Goal: Transaction & Acquisition: Download file/media

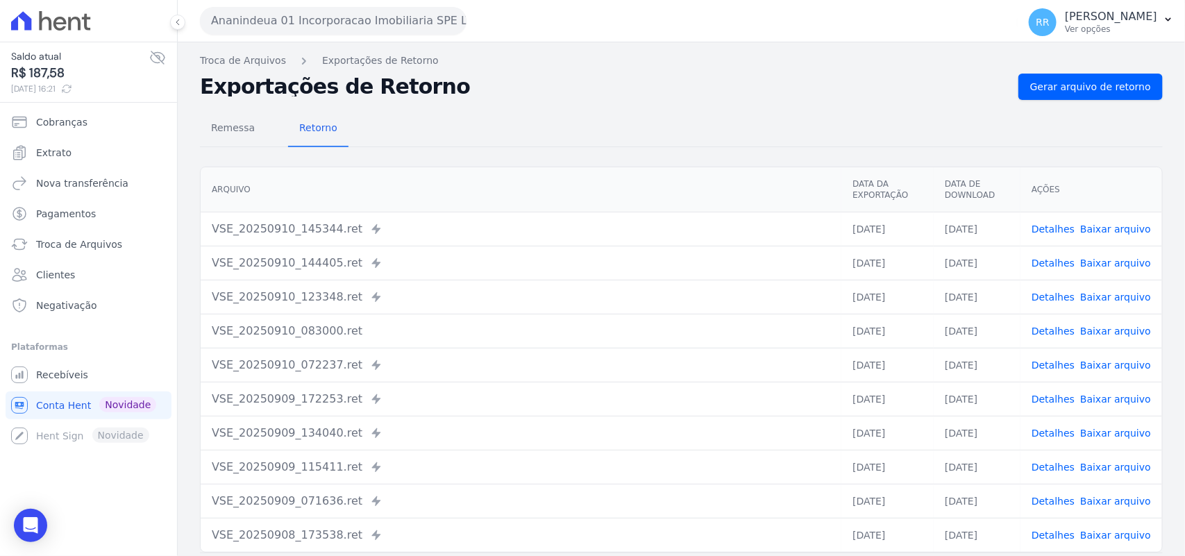
click at [415, 16] on button "Ananindeua 01 Incorporacao Imobiliaria SPE LTDA" at bounding box center [333, 21] width 267 height 28
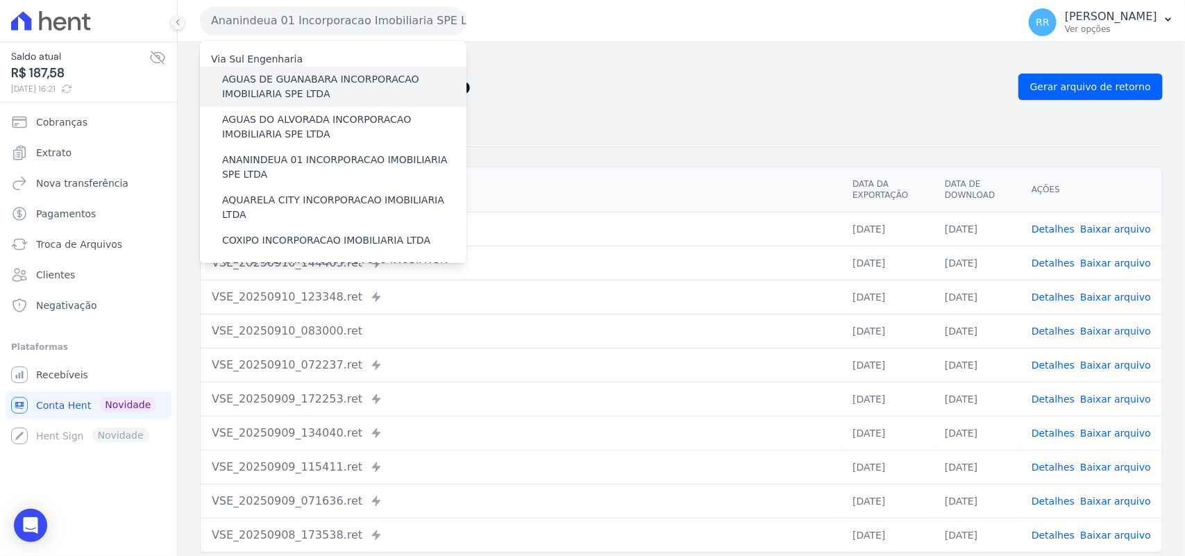
click at [302, 84] on label "AGUAS DE GUANABARA INCORPORACAO IMOBILIARIA SPE LTDA" at bounding box center [344, 86] width 244 height 29
click at [0, 0] on input "AGUAS DE GUANABARA INCORPORACAO IMOBILIARIA SPE LTDA" at bounding box center [0, 0] width 0 height 0
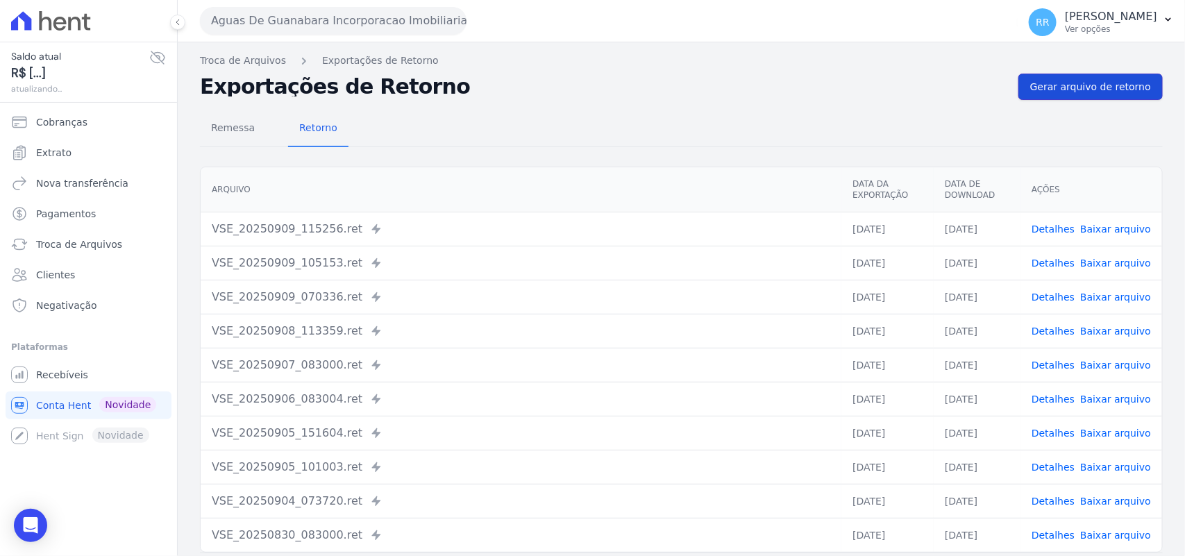
click at [1109, 94] on link "Gerar arquivo de retorno" at bounding box center [1090, 87] width 144 height 26
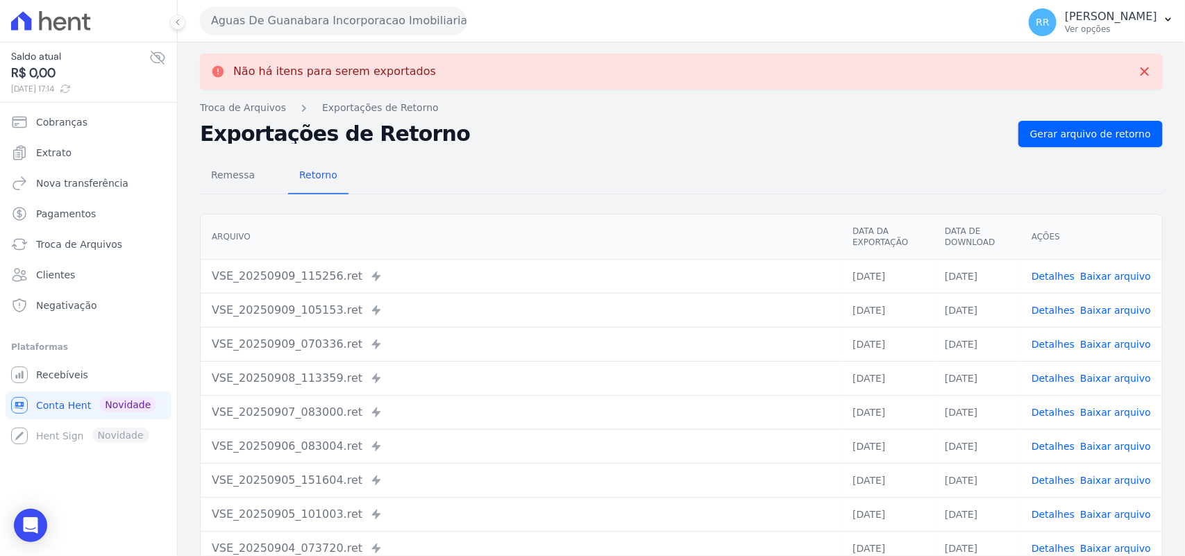
click at [393, 33] on button "Aguas De Guanabara Incorporacao Imobiliaria SPE LTDA" at bounding box center [333, 21] width 267 height 28
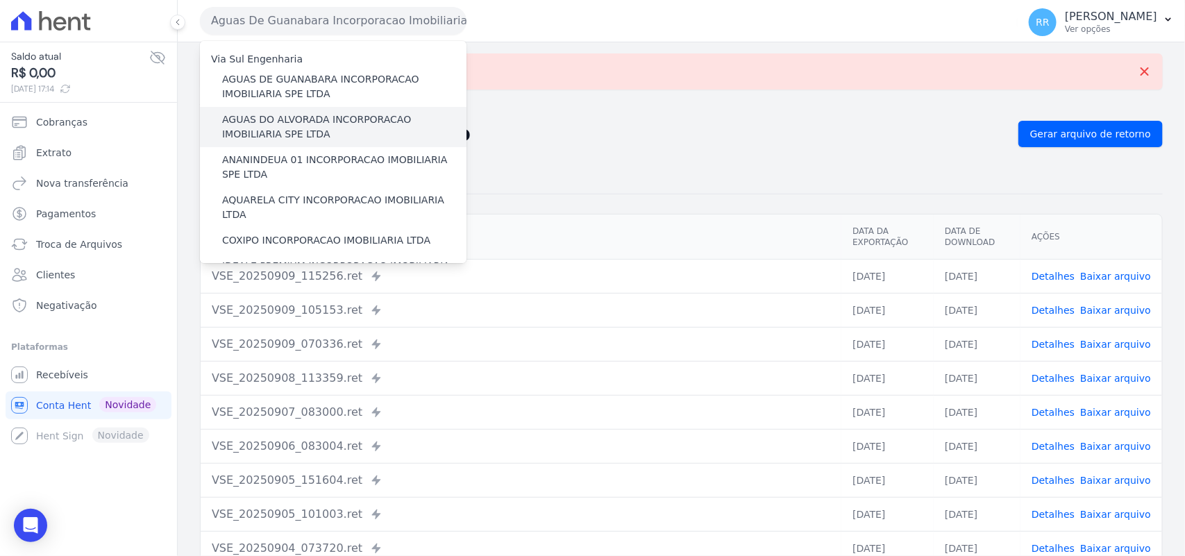
click at [285, 118] on label "AGUAS DO ALVORADA INCORPORACAO IMOBILIARIA SPE LTDA" at bounding box center [344, 126] width 244 height 29
click at [0, 0] on input "AGUAS DO ALVORADA INCORPORACAO IMOBILIARIA SPE LTDA" at bounding box center [0, 0] width 0 height 0
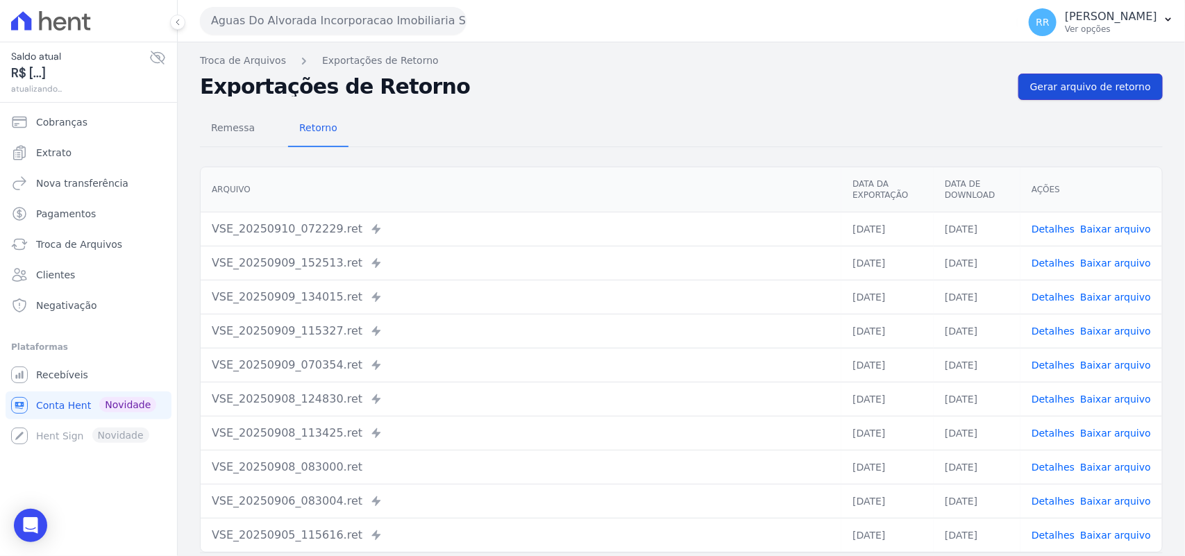
click at [1063, 80] on span "Gerar arquivo de retorno" at bounding box center [1090, 87] width 121 height 14
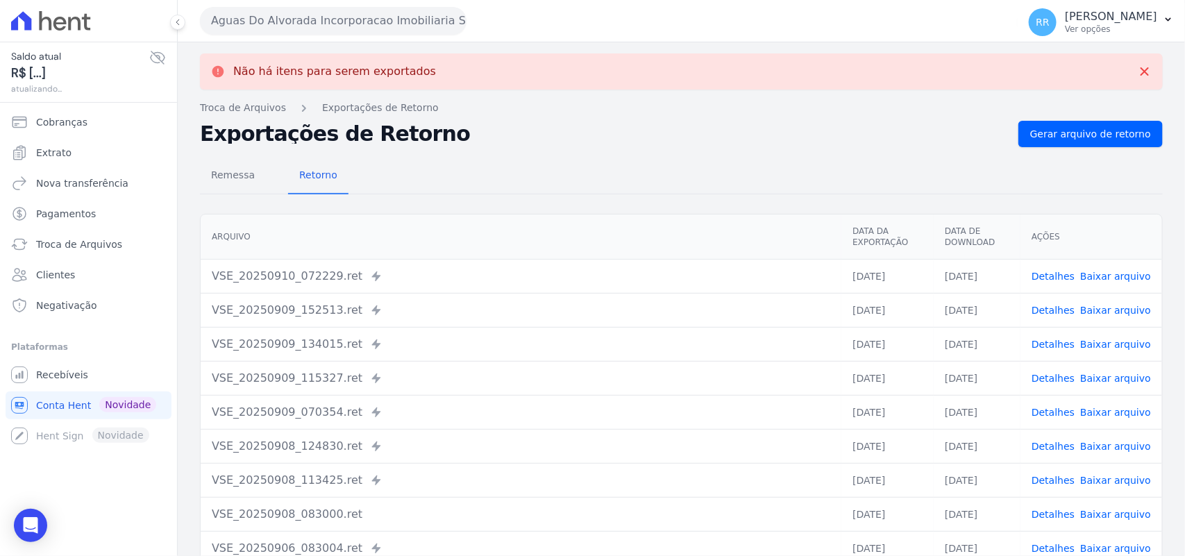
click at [420, 33] on button "Aguas Do Alvorada Incorporacao Imobiliaria SPE LTDA" at bounding box center [333, 21] width 267 height 28
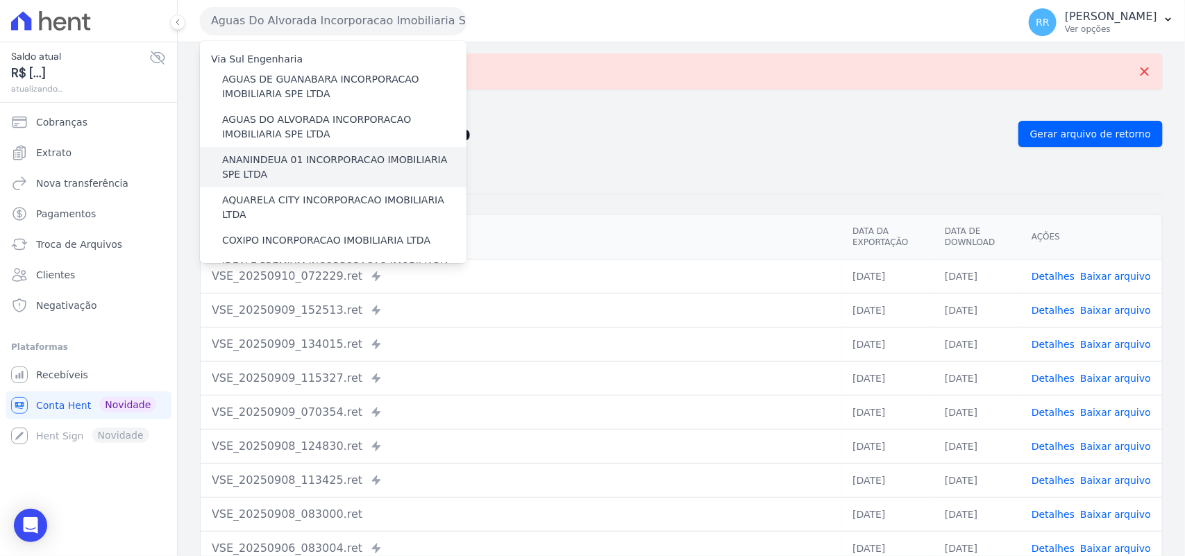
click at [292, 162] on label "ANANINDEUA 01 INCORPORACAO IMOBILIARIA SPE LTDA" at bounding box center [344, 167] width 244 height 29
click at [0, 0] on input "ANANINDEUA 01 INCORPORACAO IMOBILIARIA SPE LTDA" at bounding box center [0, 0] width 0 height 0
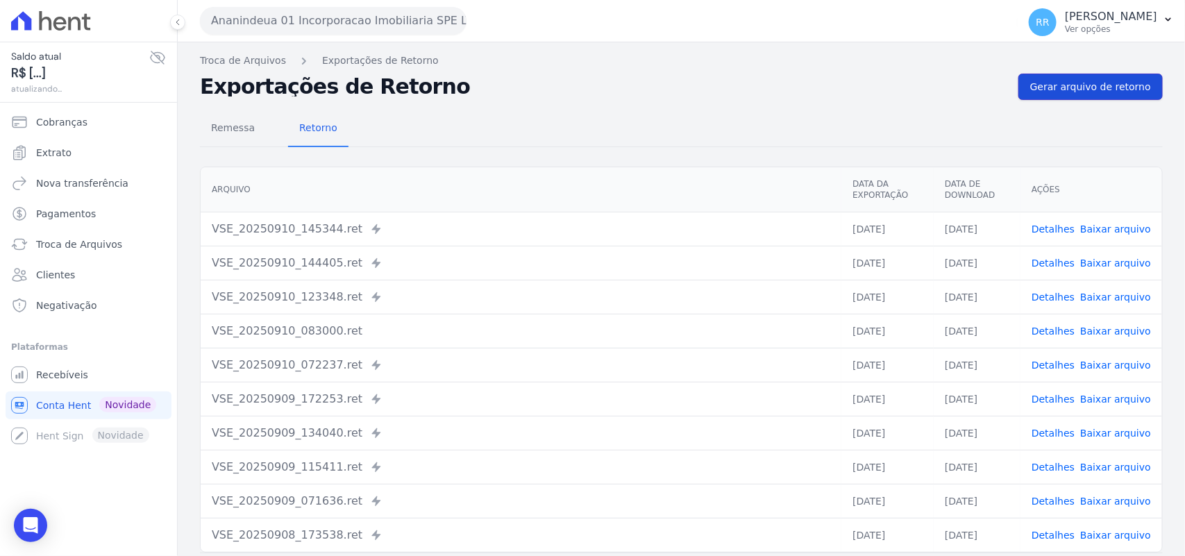
click at [1098, 89] on span "Gerar arquivo de retorno" at bounding box center [1090, 87] width 121 height 14
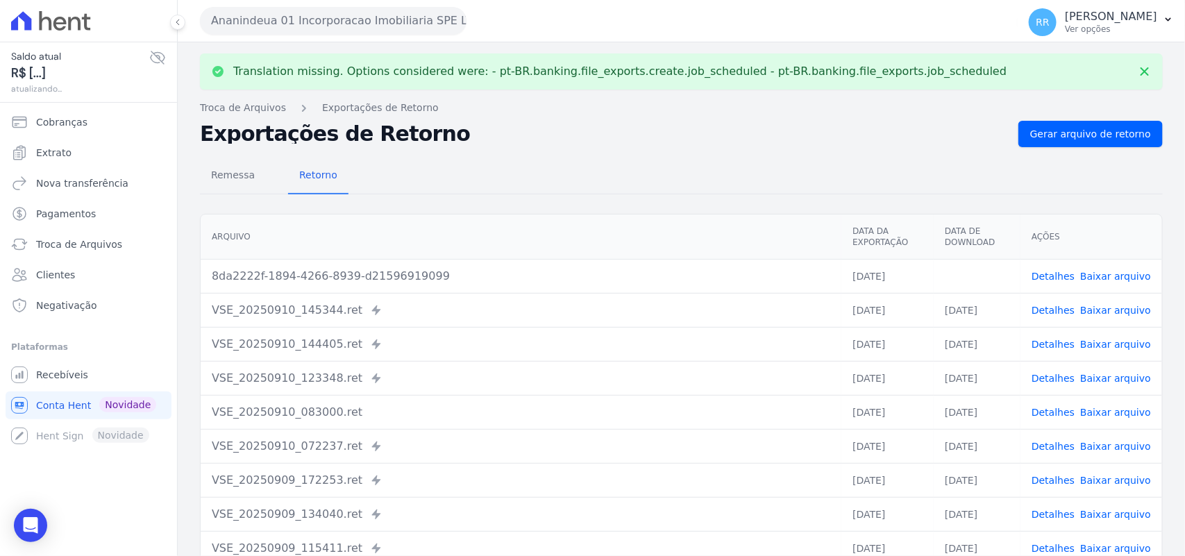
click at [1095, 276] on link "Baixar arquivo" at bounding box center [1115, 276] width 71 height 11
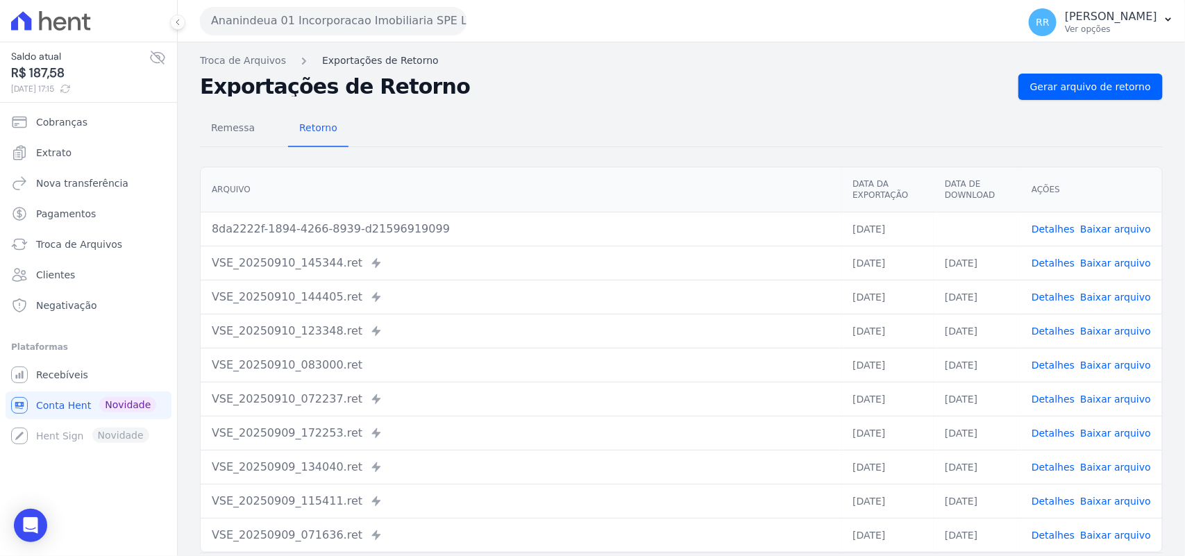
drag, startPoint x: 661, startPoint y: 174, endPoint x: 411, endPoint y: 57, distance: 275.8
click at [661, 174] on th "Arquivo" at bounding box center [521, 189] width 641 height 45
click at [359, 24] on button "Ananindeua 01 Incorporacao Imobiliaria SPE LTDA" at bounding box center [333, 21] width 267 height 28
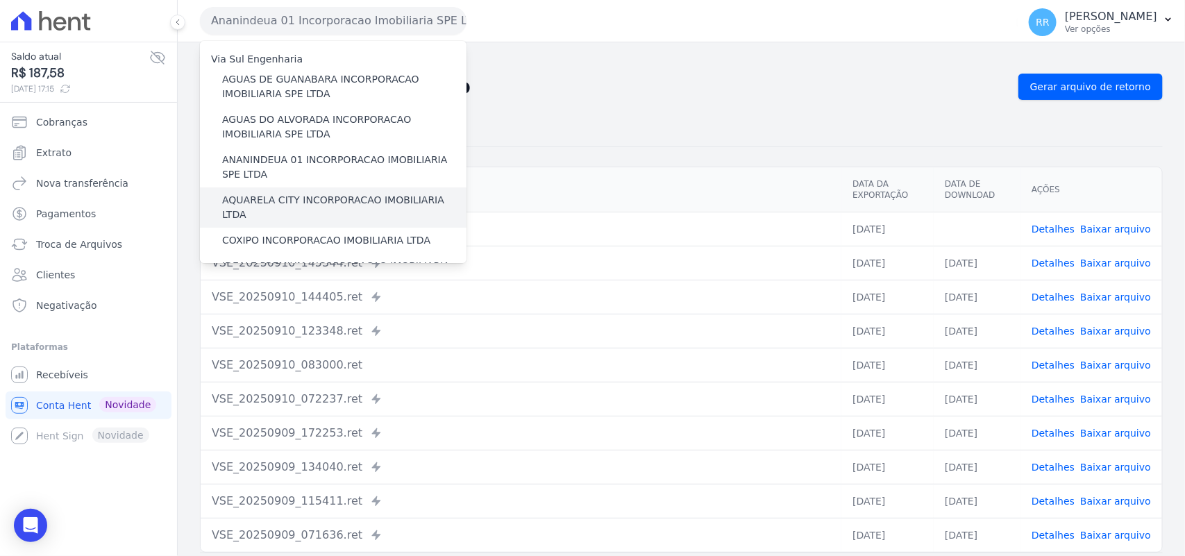
click at [262, 201] on label "AQUARELA CITY INCORPORACAO IMOBILIARIA LTDA" at bounding box center [344, 207] width 244 height 29
click at [0, 0] on input "AQUARELA CITY INCORPORACAO IMOBILIARIA LTDA" at bounding box center [0, 0] width 0 height 0
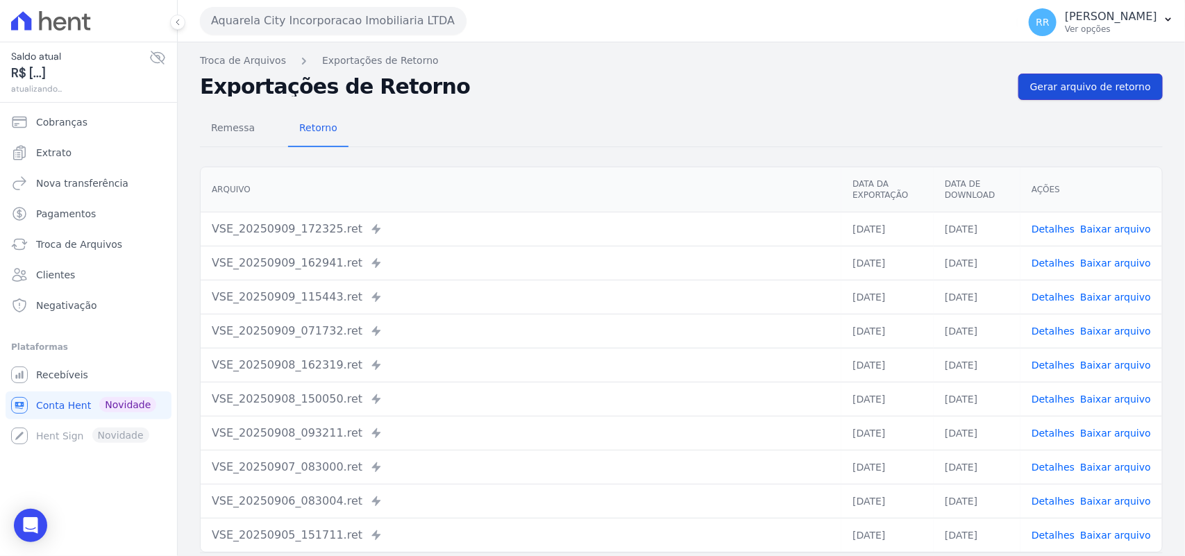
click at [1057, 78] on link "Gerar arquivo de retorno" at bounding box center [1090, 87] width 144 height 26
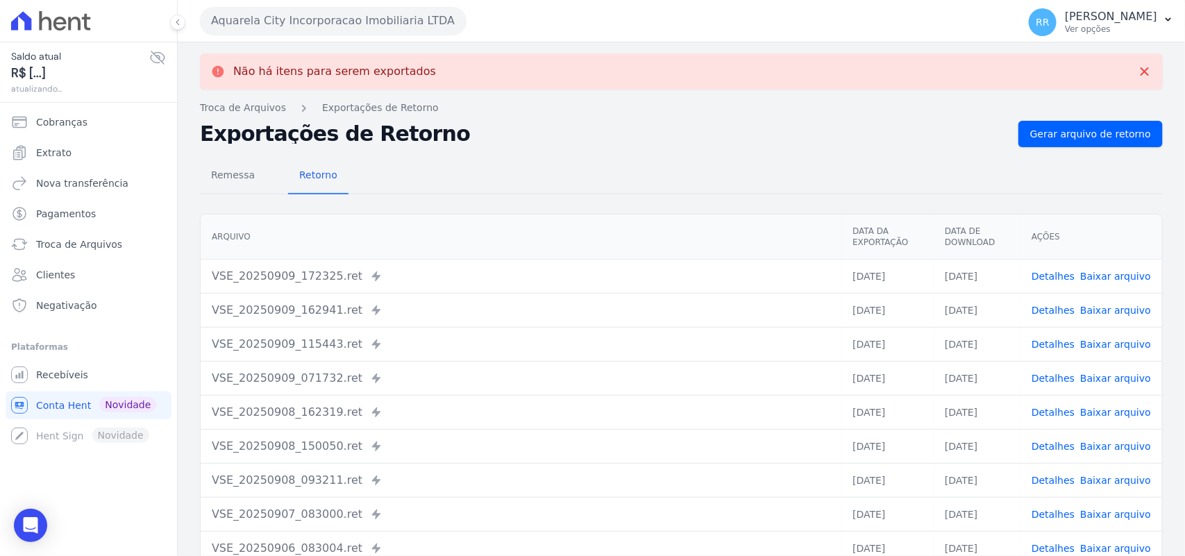
click at [233, 22] on button "Aquarela City Incorporacao Imobiliaria LTDA" at bounding box center [333, 21] width 267 height 28
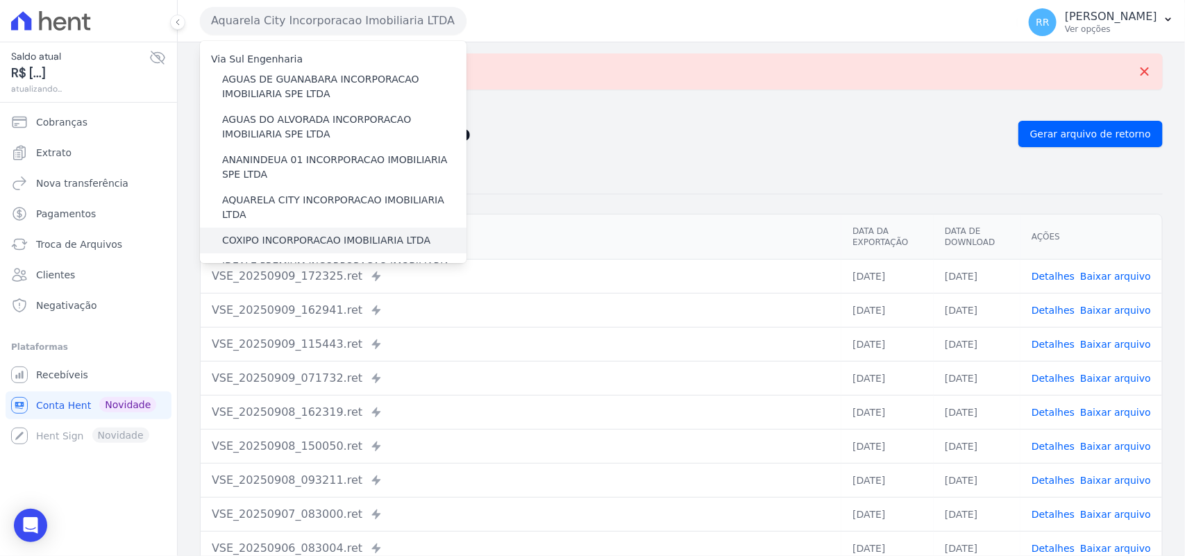
click at [252, 233] on label "COXIPO INCORPORACAO IMOBILIARIA LTDA" at bounding box center [326, 240] width 208 height 15
click at [0, 0] on input "COXIPO INCORPORACAO IMOBILIARIA LTDA" at bounding box center [0, 0] width 0 height 0
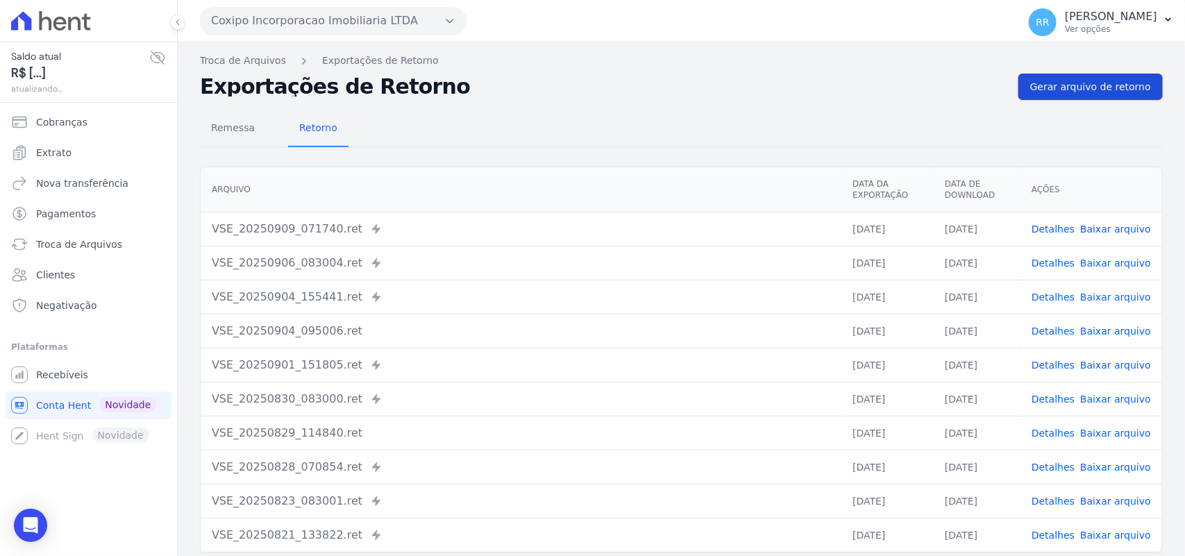
click at [1088, 85] on span "Gerar arquivo de retorno" at bounding box center [1090, 87] width 121 height 14
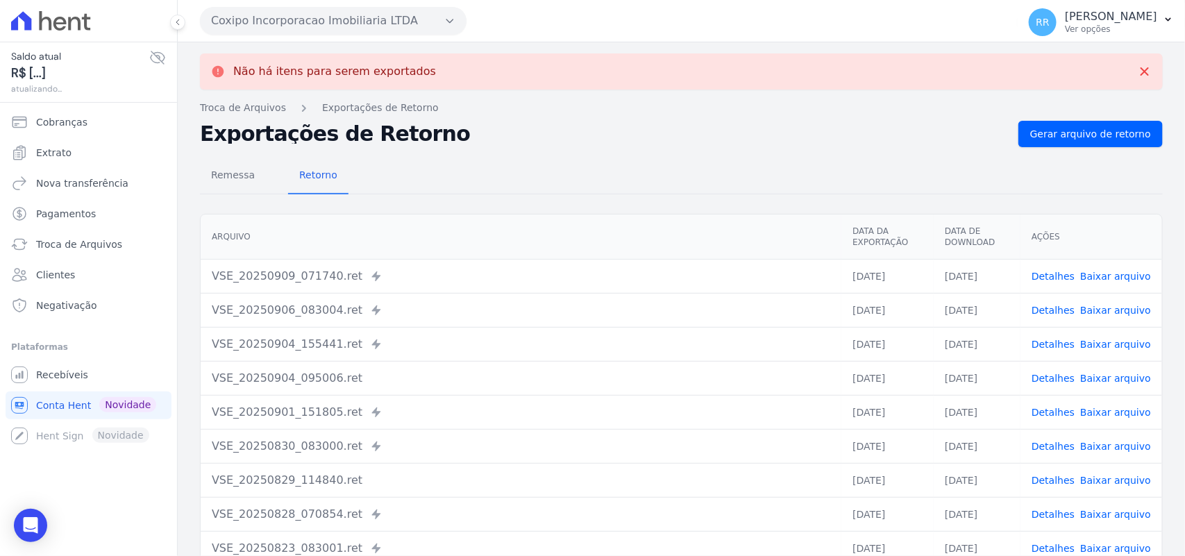
click at [271, 19] on button "Coxipo Incorporacao Imobiliaria LTDA" at bounding box center [333, 21] width 267 height 28
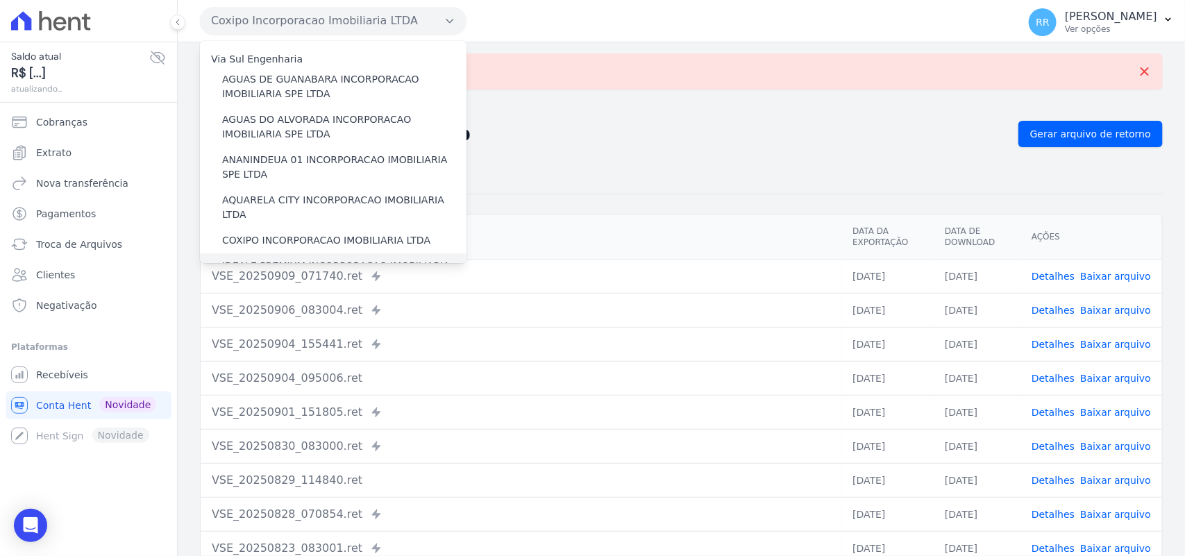
click at [248, 259] on label "IDEALE PREMIUM INCORPORACAO IMOBILIARIA LTDA" at bounding box center [344, 273] width 244 height 29
click at [0, 0] on input "IDEALE PREMIUM INCORPORACAO IMOBILIARIA LTDA" at bounding box center [0, 0] width 0 height 0
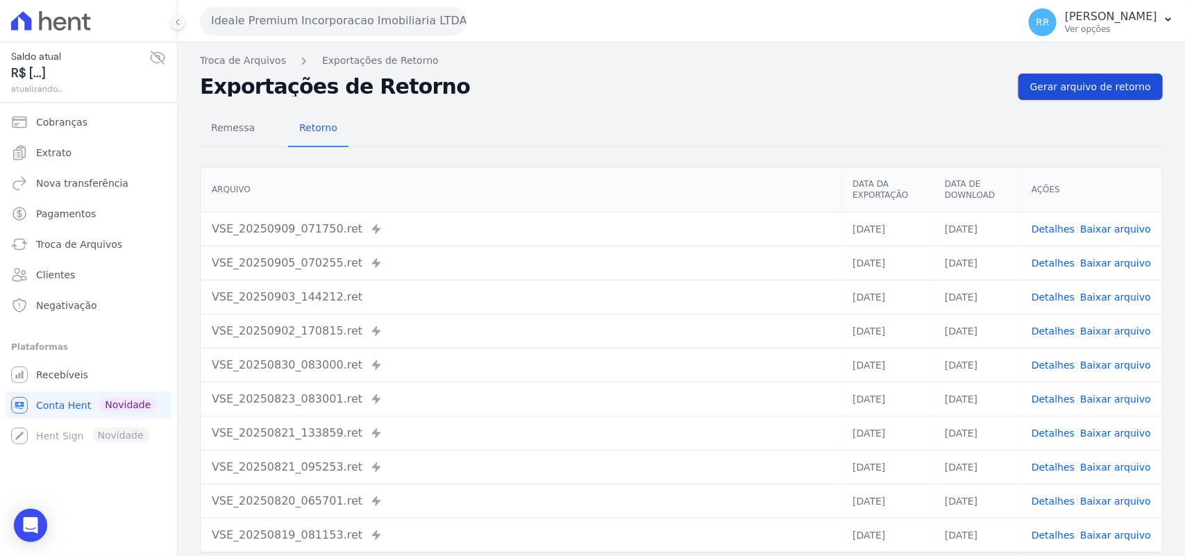
click at [1125, 82] on span "Gerar arquivo de retorno" at bounding box center [1090, 87] width 121 height 14
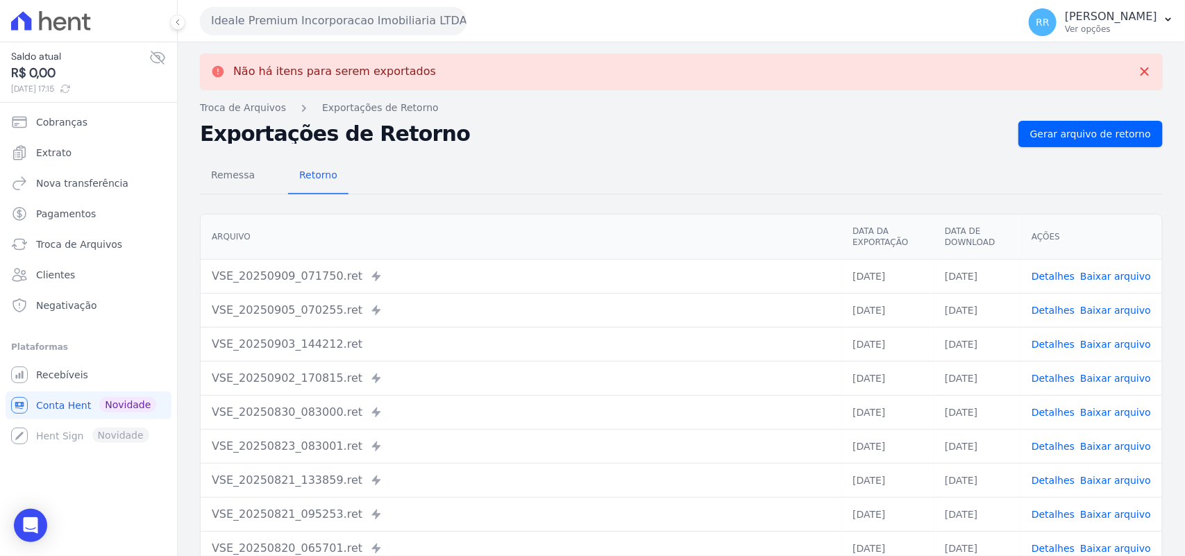
click at [303, 22] on button "Ideale Premium Incorporacao Imobiliaria LTDA" at bounding box center [333, 21] width 267 height 28
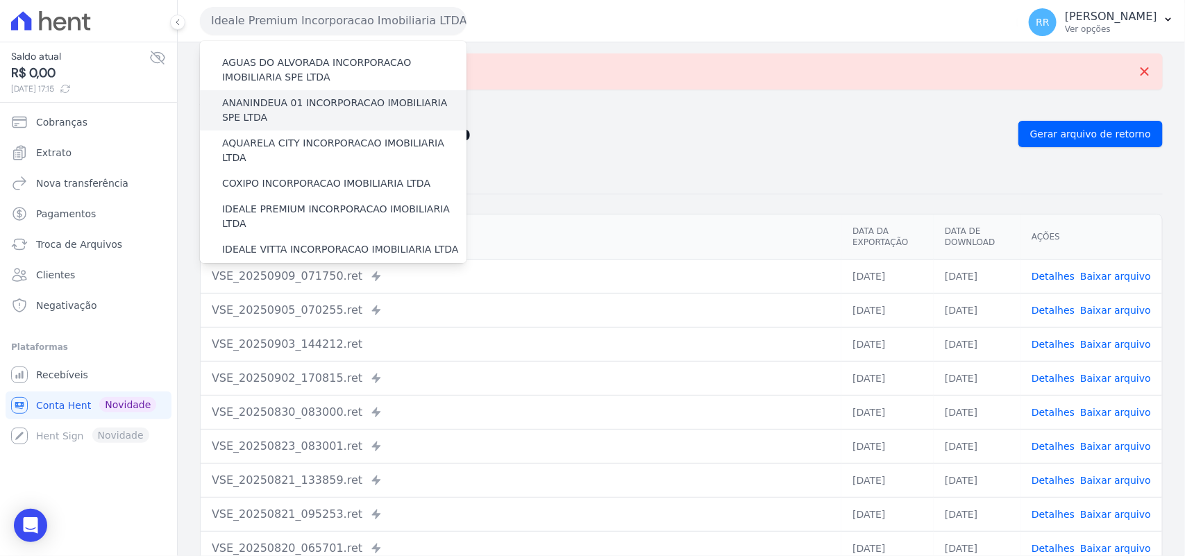
scroll to position [144, 0]
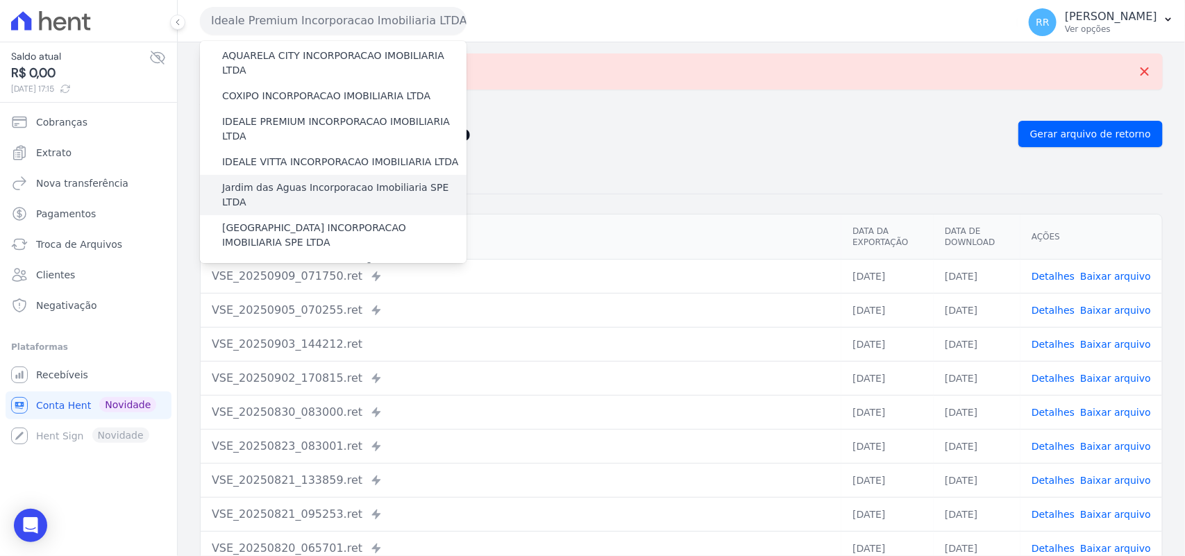
click at [271, 180] on label "Jardim das Aguas Incorporacao Imobiliaria SPE LTDA" at bounding box center [344, 194] width 244 height 29
click at [0, 0] on input "Jardim das Aguas Incorporacao Imobiliaria SPE LTDA" at bounding box center [0, 0] width 0 height 0
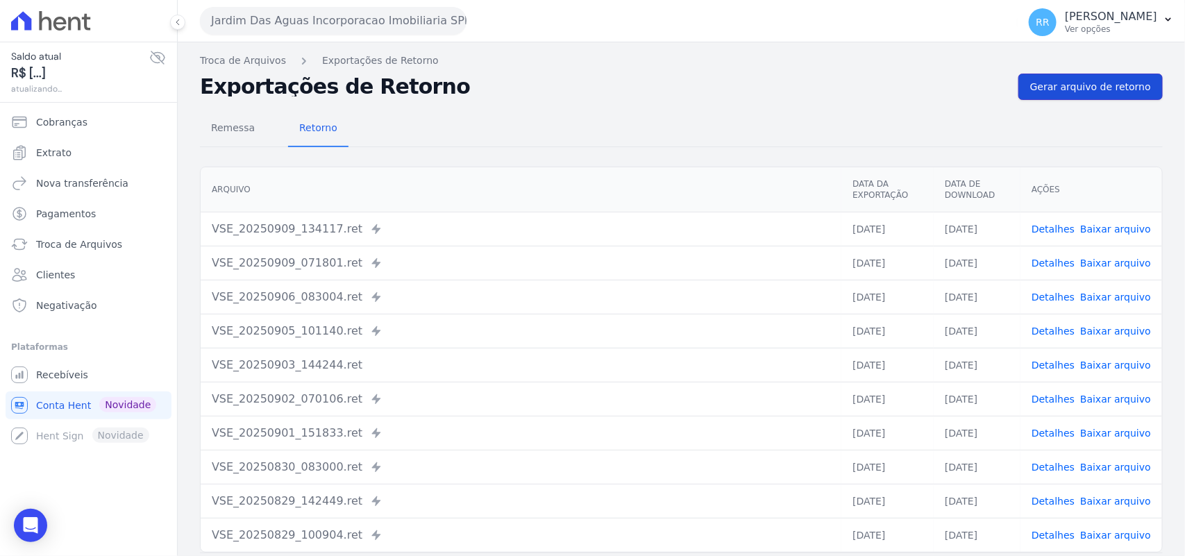
click at [1105, 87] on span "Gerar arquivo de retorno" at bounding box center [1090, 87] width 121 height 14
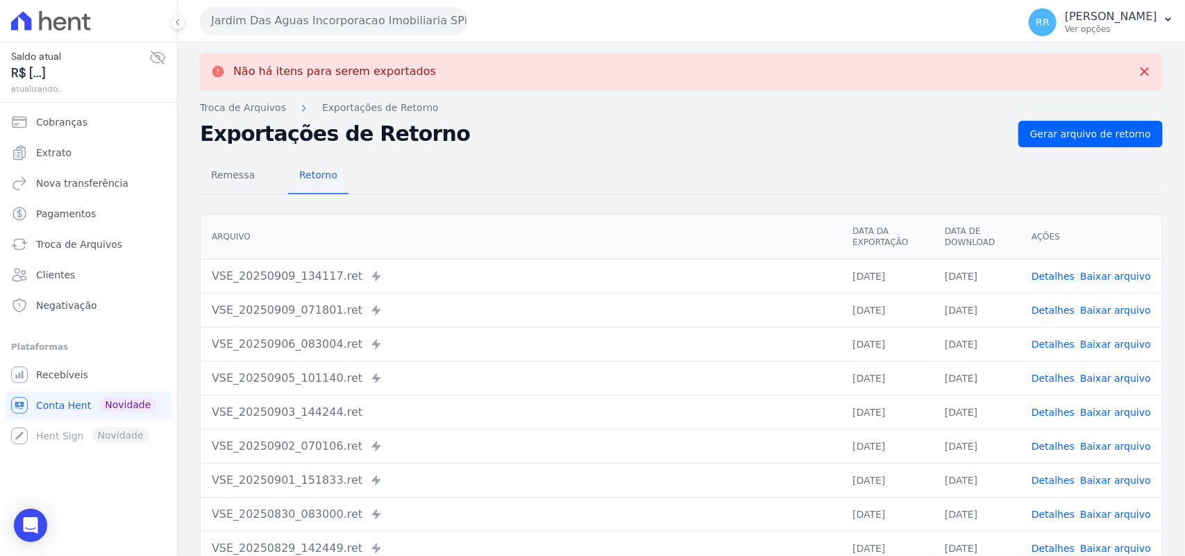
click at [331, 22] on button "Jardim Das Aguas Incorporacao Imobiliaria SPE LTDA" at bounding box center [333, 21] width 267 height 28
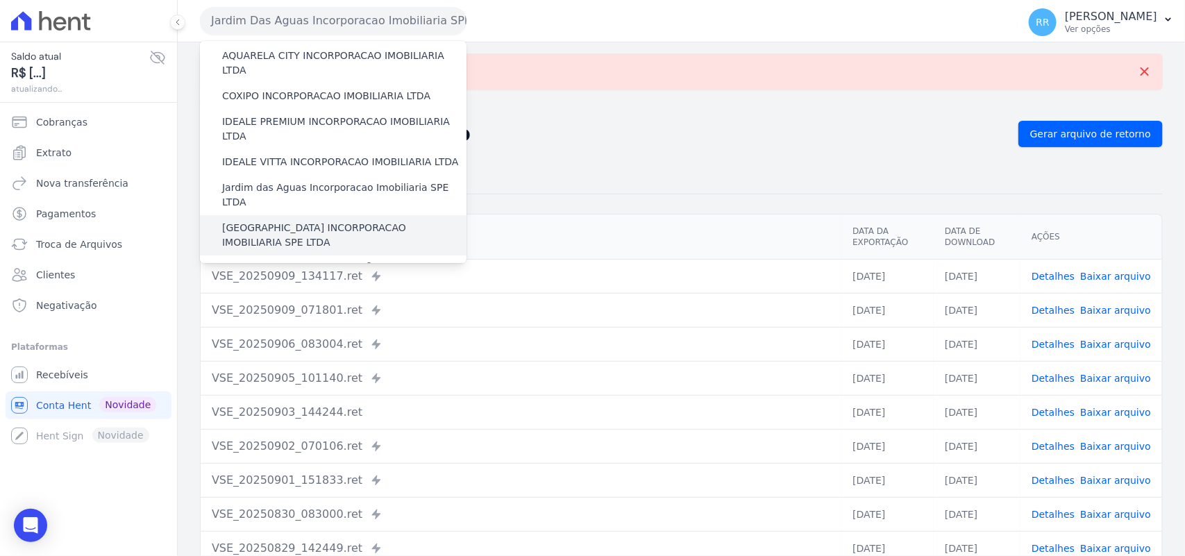
click at [286, 221] on label "[GEOGRAPHIC_DATA] INCORPORACAO IMOBILIARIA SPE LTDA" at bounding box center [344, 235] width 244 height 29
click at [0, 0] on input "[GEOGRAPHIC_DATA] INCORPORACAO IMOBILIARIA SPE LTDA" at bounding box center [0, 0] width 0 height 0
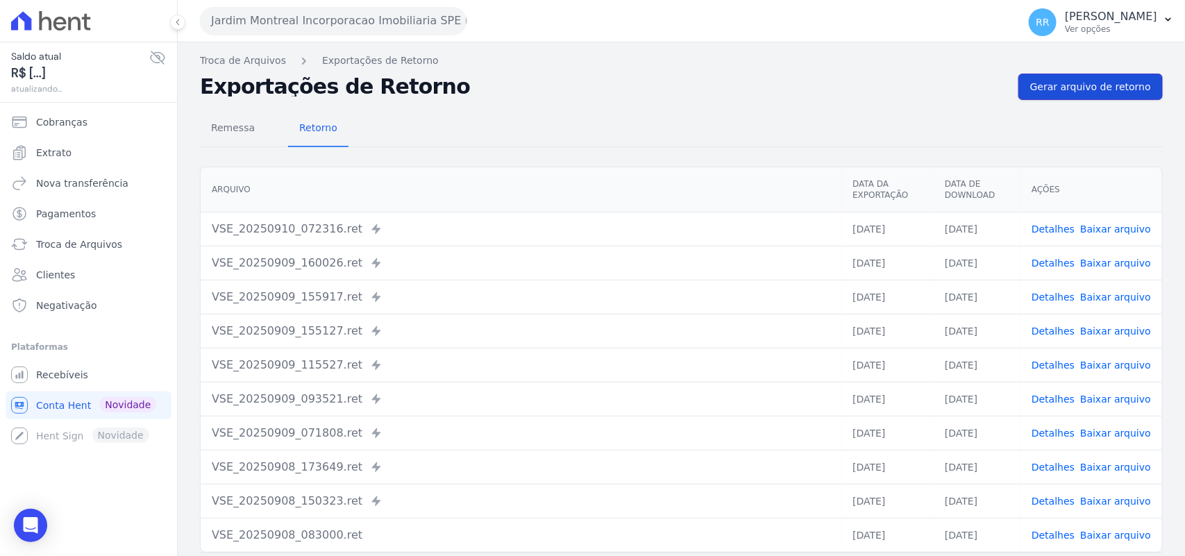
click at [1088, 85] on span "Gerar arquivo de retorno" at bounding box center [1090, 87] width 121 height 14
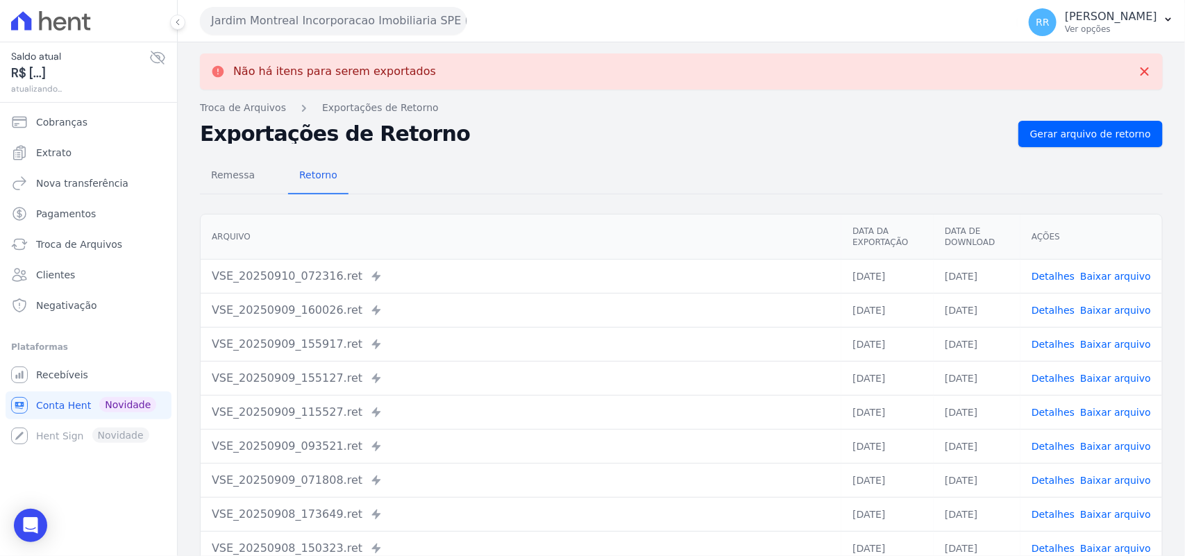
click at [304, 11] on button "Jardim Montreal Incorporacao Imobiliaria SPE LTDA" at bounding box center [333, 21] width 267 height 28
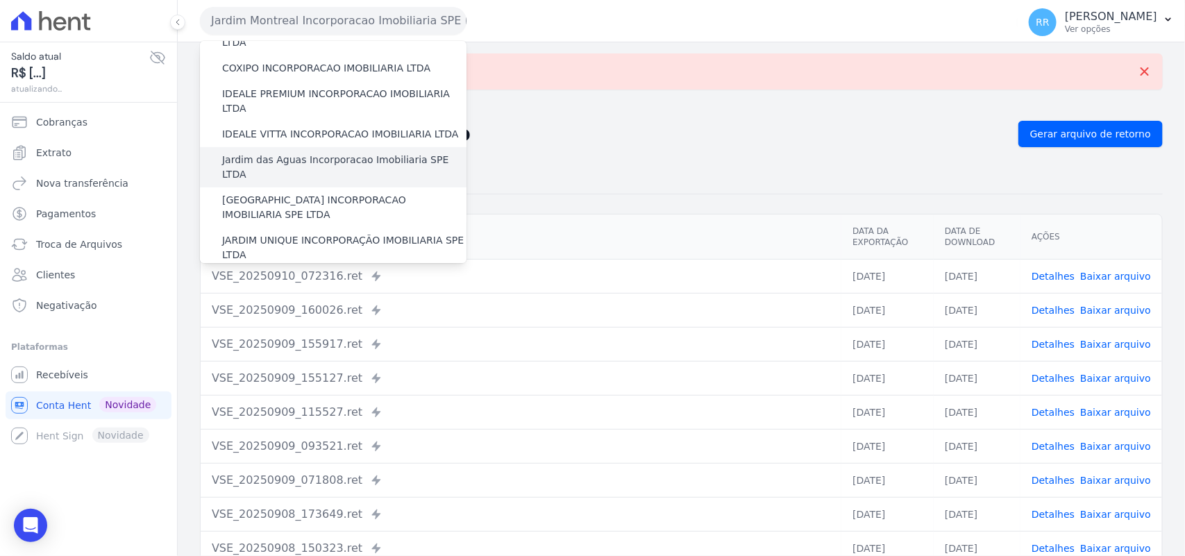
scroll to position [174, 0]
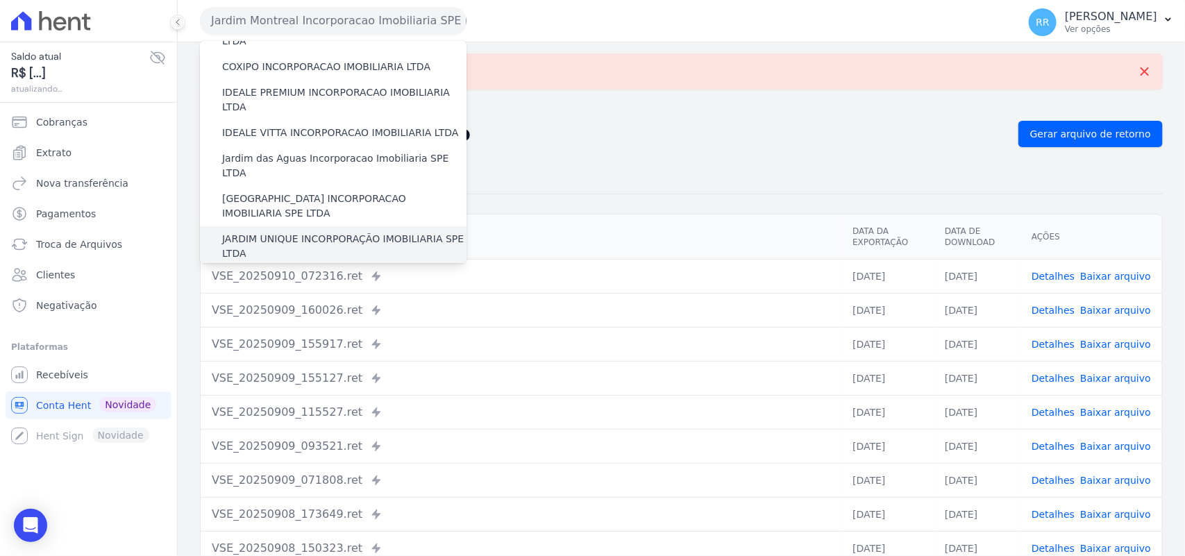
click at [276, 226] on div "JARDIM UNIQUE INCORPORAÇÃO IMOBILIARIA SPE LTDA" at bounding box center [333, 246] width 267 height 40
click at [275, 232] on label "JARDIM UNIQUE INCORPORAÇÃO IMOBILIARIA SPE LTDA" at bounding box center [344, 246] width 244 height 29
click at [0, 0] on input "JARDIM UNIQUE INCORPORAÇÃO IMOBILIARIA SPE LTDA" at bounding box center [0, 0] width 0 height 0
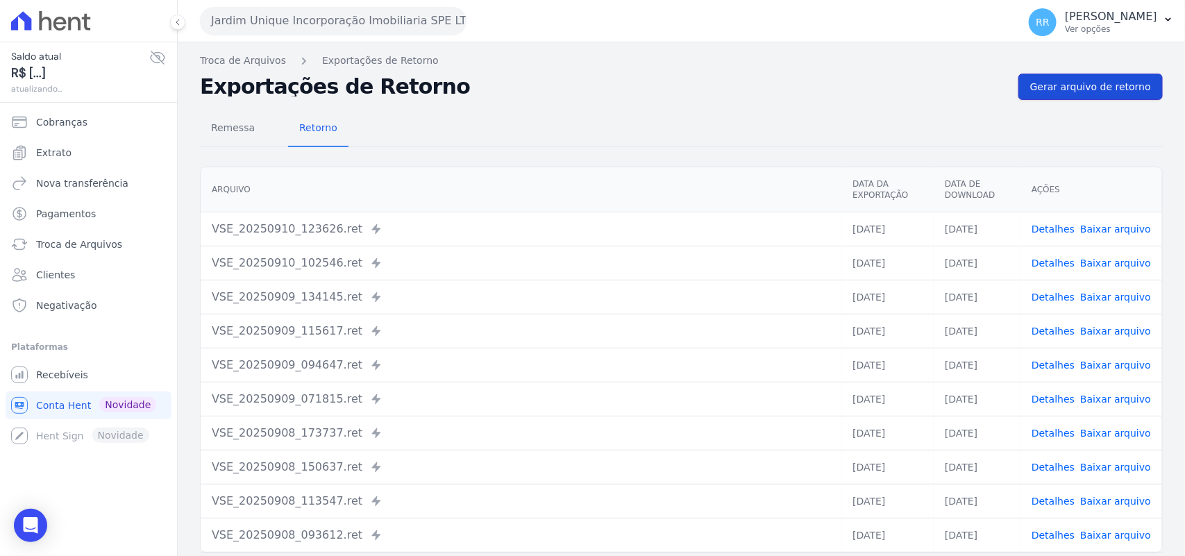
click at [1099, 92] on span "Gerar arquivo de retorno" at bounding box center [1090, 87] width 121 height 14
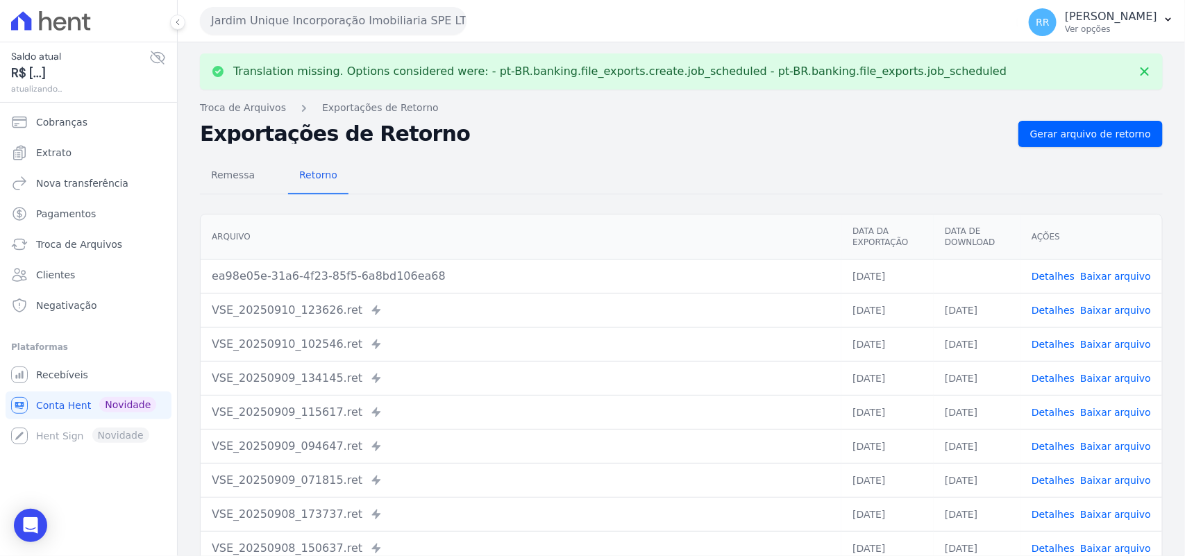
click at [1097, 271] on link "Baixar arquivo" at bounding box center [1115, 276] width 71 height 11
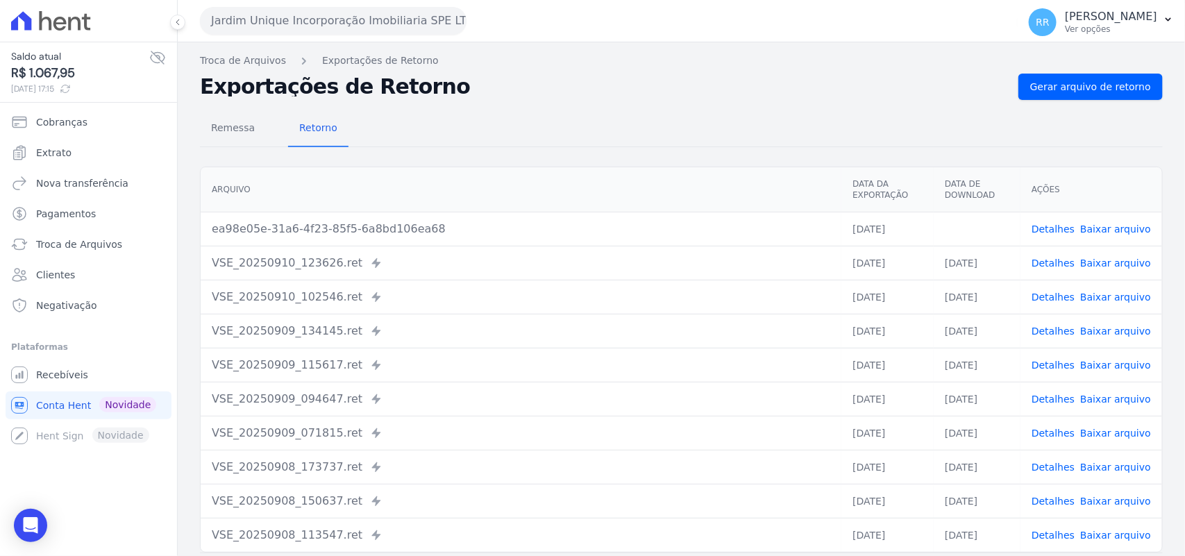
click at [664, 134] on div "Remessa Retorno" at bounding box center [681, 129] width 963 height 36
click at [328, 26] on button "Jardim Unique Incorporação Imobiliaria SPE LTDA" at bounding box center [333, 21] width 267 height 28
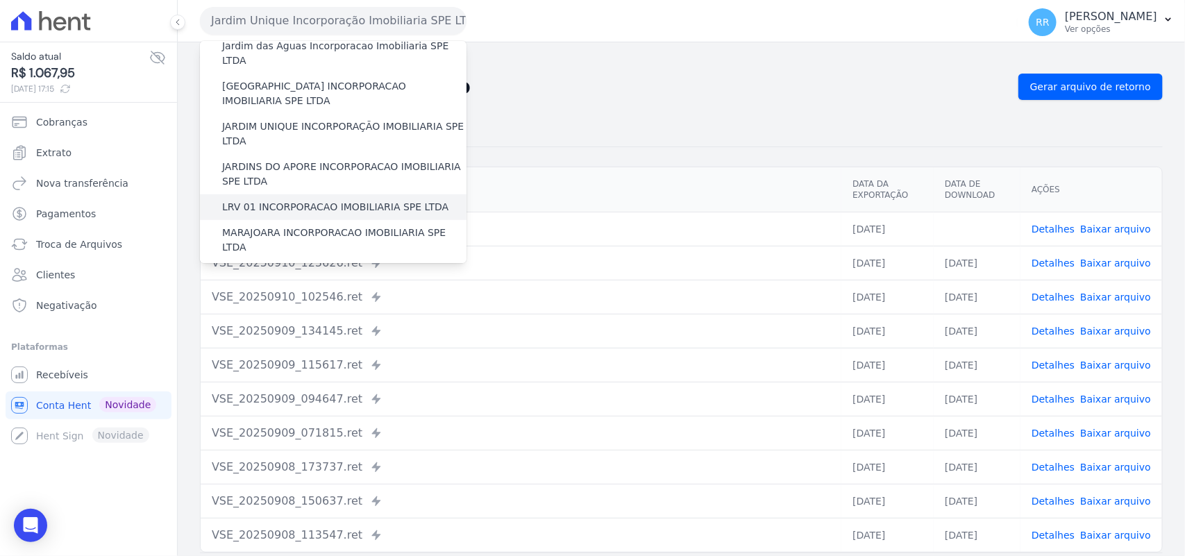
scroll to position [289, 0]
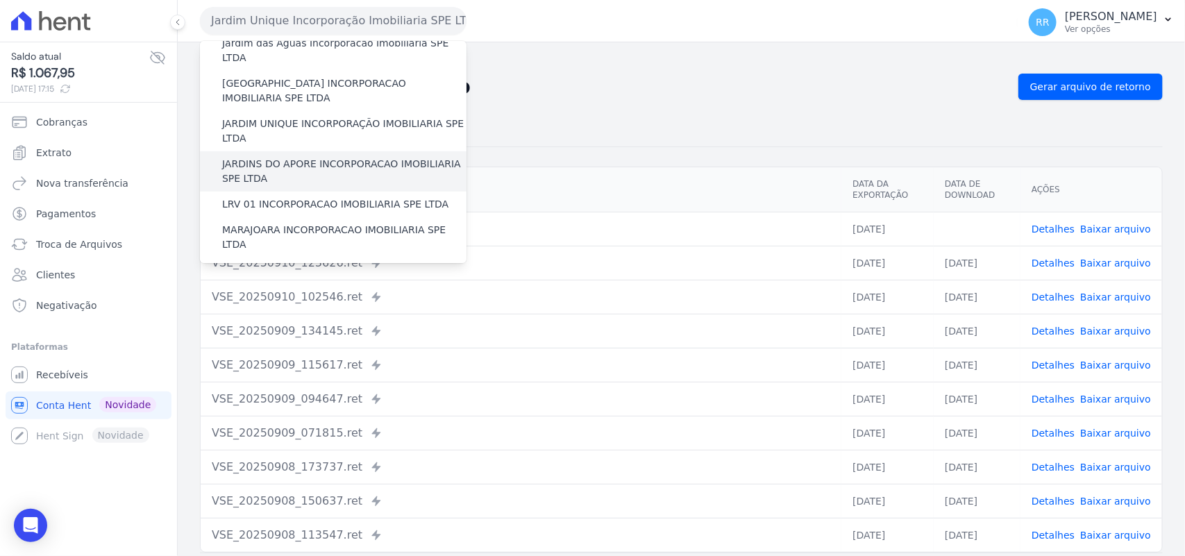
click at [269, 157] on label "JARDINS DO APORE INCORPORACAO IMOBILIARIA SPE LTDA" at bounding box center [344, 171] width 244 height 29
click at [0, 0] on input "JARDINS DO APORE INCORPORACAO IMOBILIARIA SPE LTDA" at bounding box center [0, 0] width 0 height 0
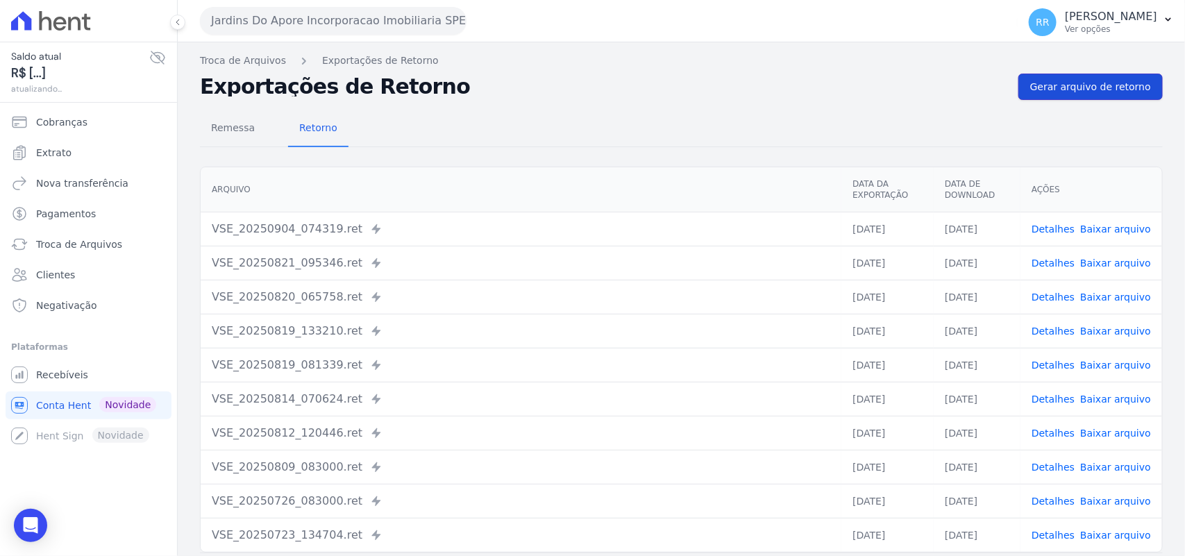
click at [1060, 88] on span "Gerar arquivo de retorno" at bounding box center [1090, 87] width 121 height 14
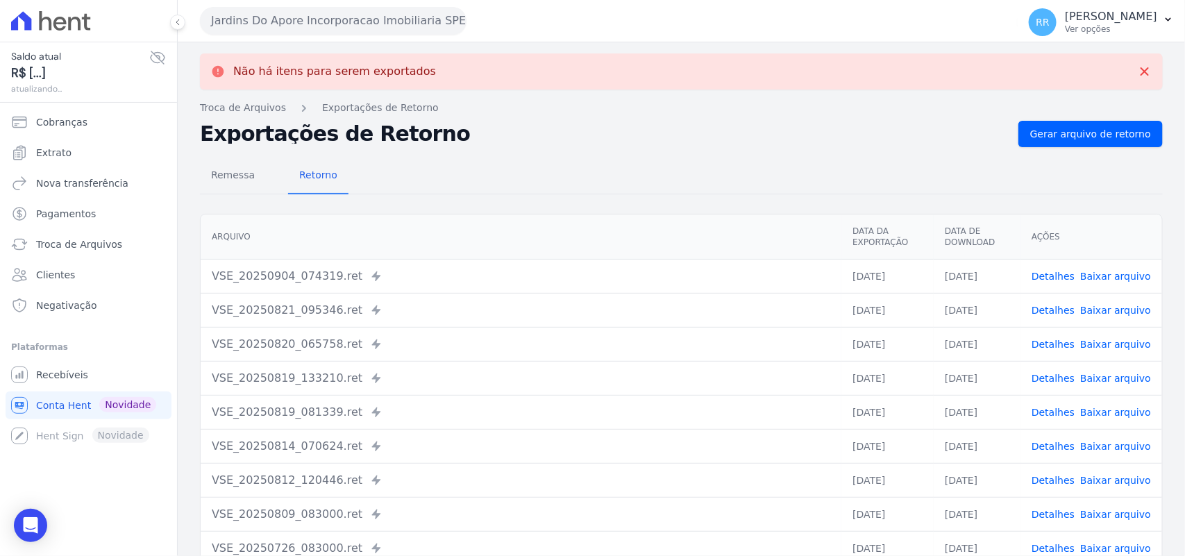
click at [332, 19] on button "Jardins Do Apore Incorporacao Imobiliaria SPE LTDA" at bounding box center [333, 21] width 267 height 28
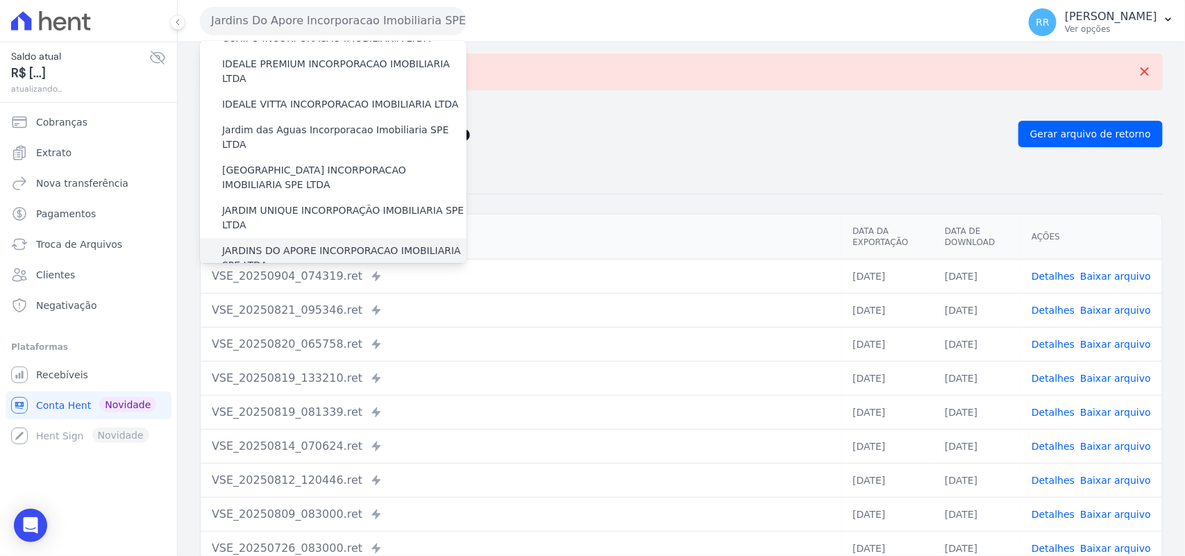
scroll to position [260, 0]
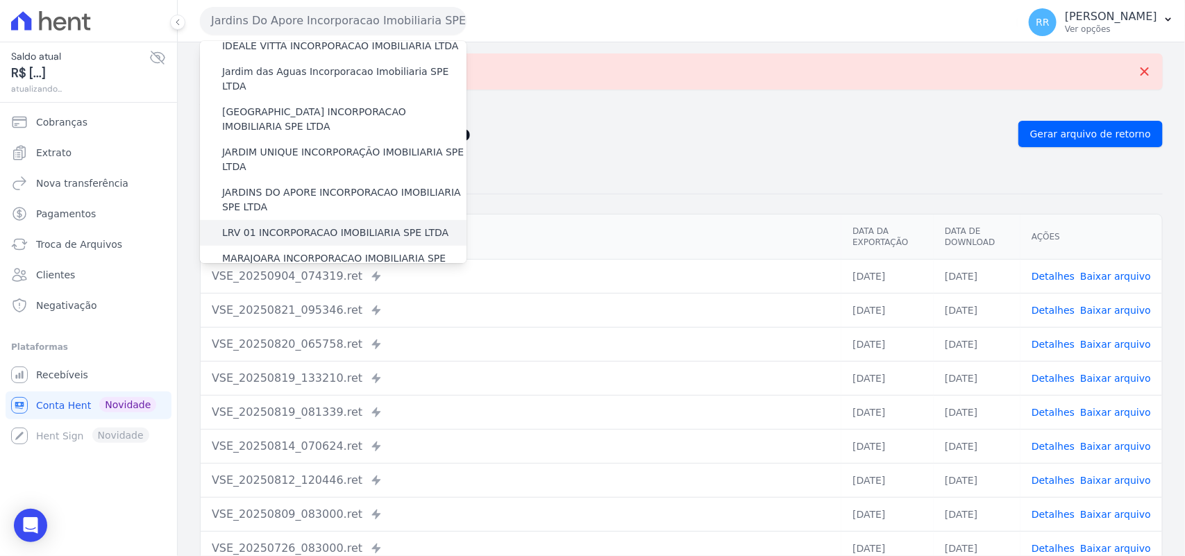
click at [297, 226] on label "LRV 01 INCORPORACAO IMOBILIARIA SPE LTDA" at bounding box center [335, 233] width 226 height 15
click at [0, 0] on input "LRV 01 INCORPORACAO IMOBILIARIA SPE LTDA" at bounding box center [0, 0] width 0 height 0
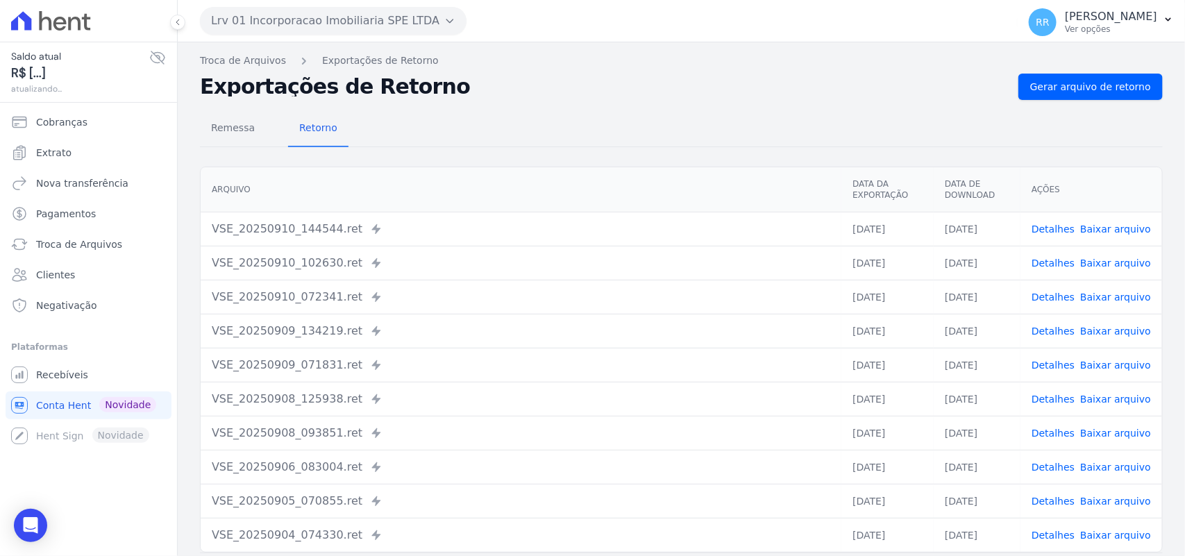
click at [1070, 101] on div "Remessa Retorno [GEOGRAPHIC_DATA] Data da Exportação Data de Download Ações VSE…" at bounding box center [681, 351] width 963 height 502
click at [1070, 97] on link "Gerar arquivo de retorno" at bounding box center [1090, 87] width 144 height 26
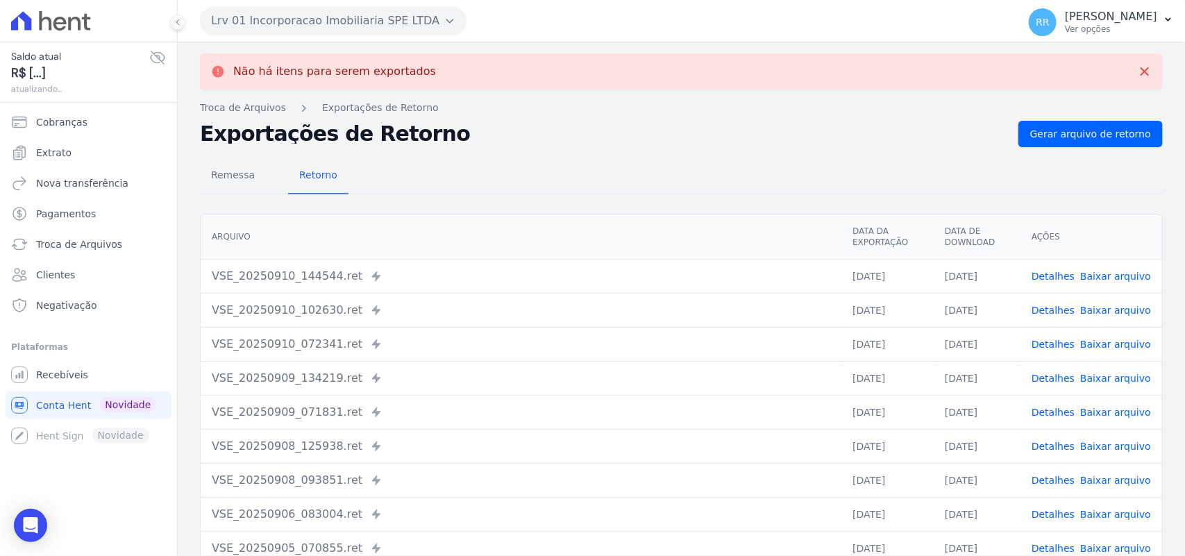
click at [335, 19] on button "Lrv 01 Incorporacao Imobiliaria SPE LTDA" at bounding box center [333, 21] width 267 height 28
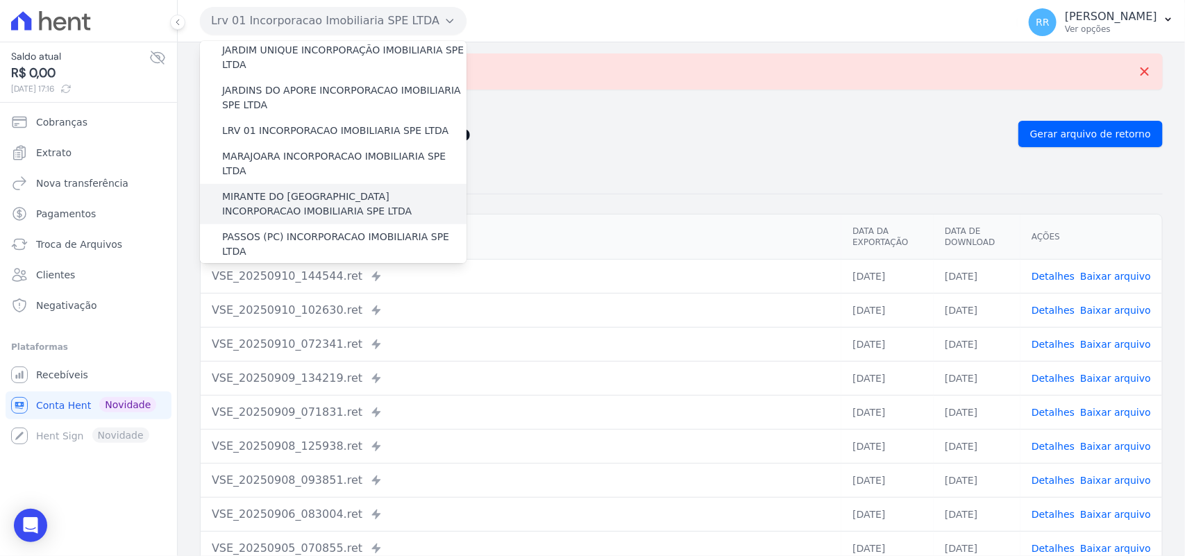
scroll to position [376, 0]
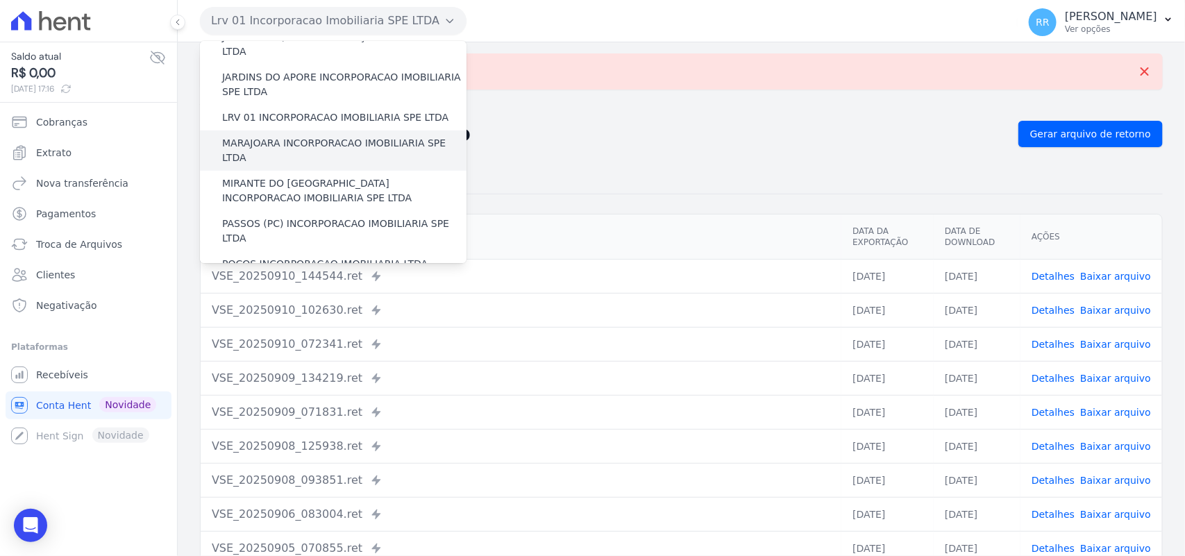
click at [252, 136] on label "MARAJOARA INCORPORACAO IMOBILIARIA SPE LTDA" at bounding box center [344, 150] width 244 height 29
click at [0, 0] on input "MARAJOARA INCORPORACAO IMOBILIARIA SPE LTDA" at bounding box center [0, 0] width 0 height 0
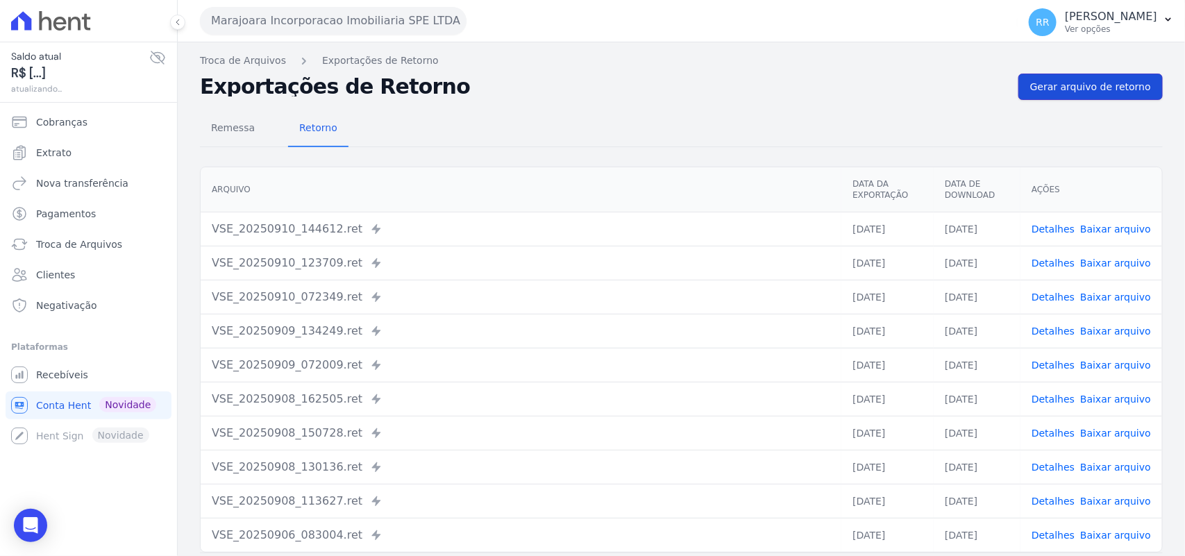
click at [1088, 92] on span "Gerar arquivo de retorno" at bounding box center [1090, 87] width 121 height 14
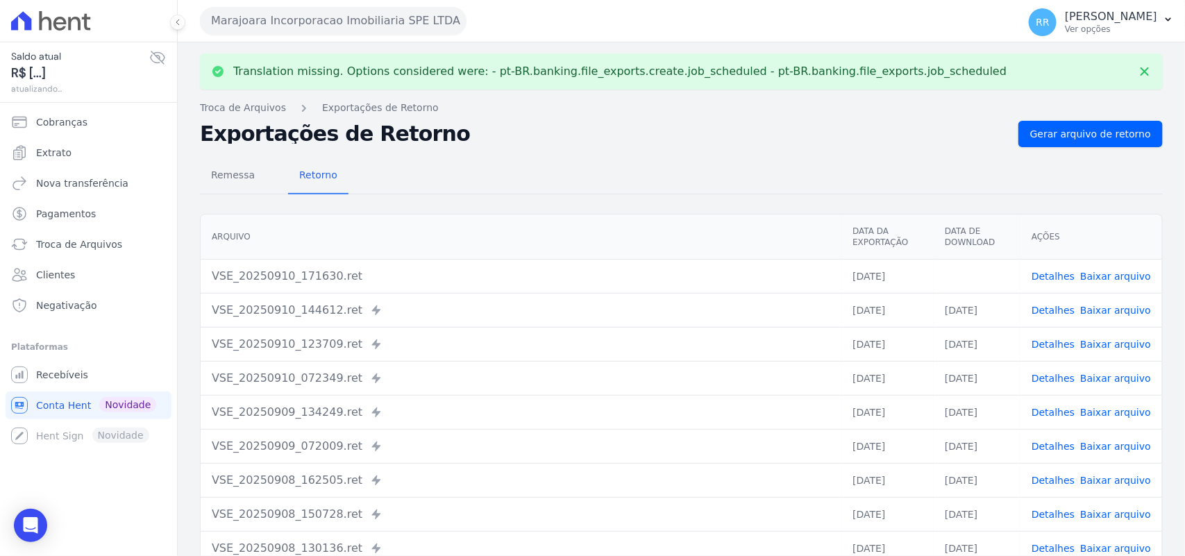
click at [1123, 275] on link "Baixar arquivo" at bounding box center [1115, 276] width 71 height 11
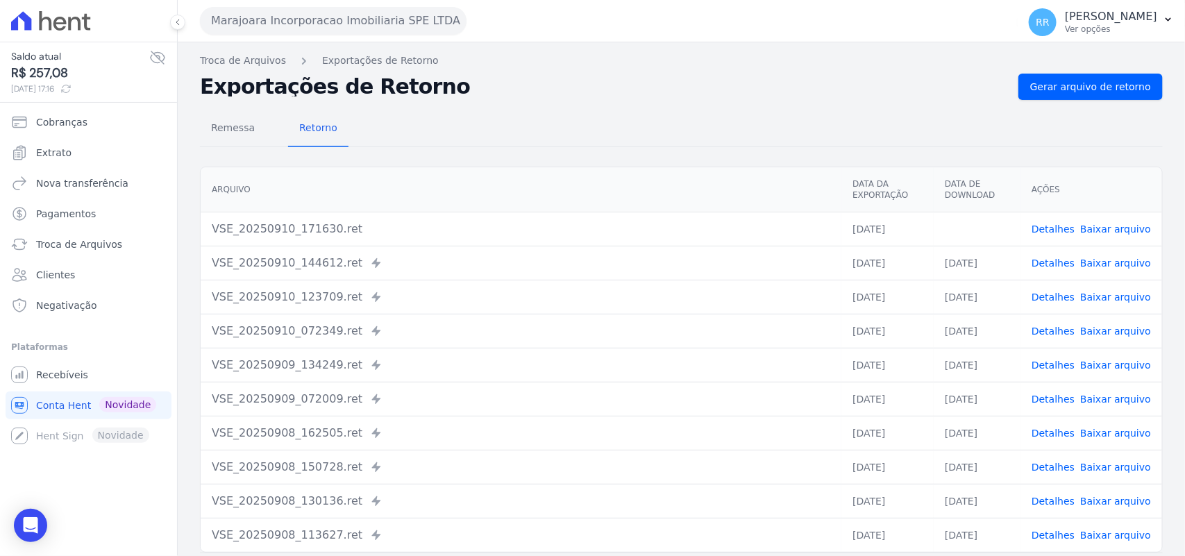
drag, startPoint x: 664, startPoint y: 43, endPoint x: 592, endPoint y: 56, distance: 72.6
click at [664, 43] on div "Translation missing. Options considered were: - pt-BR.banking.file_exports.crea…" at bounding box center [681, 327] width 1007 height 571
click at [380, 26] on button "Marajoara Incorporacao Imobiliaria SPE LTDA" at bounding box center [333, 21] width 267 height 28
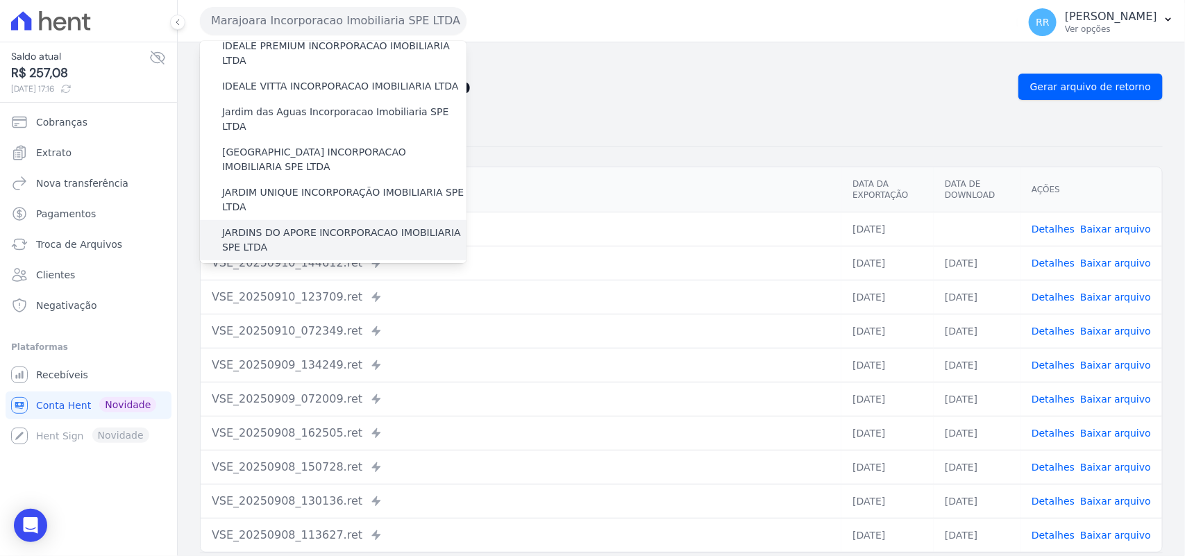
scroll to position [347, 0]
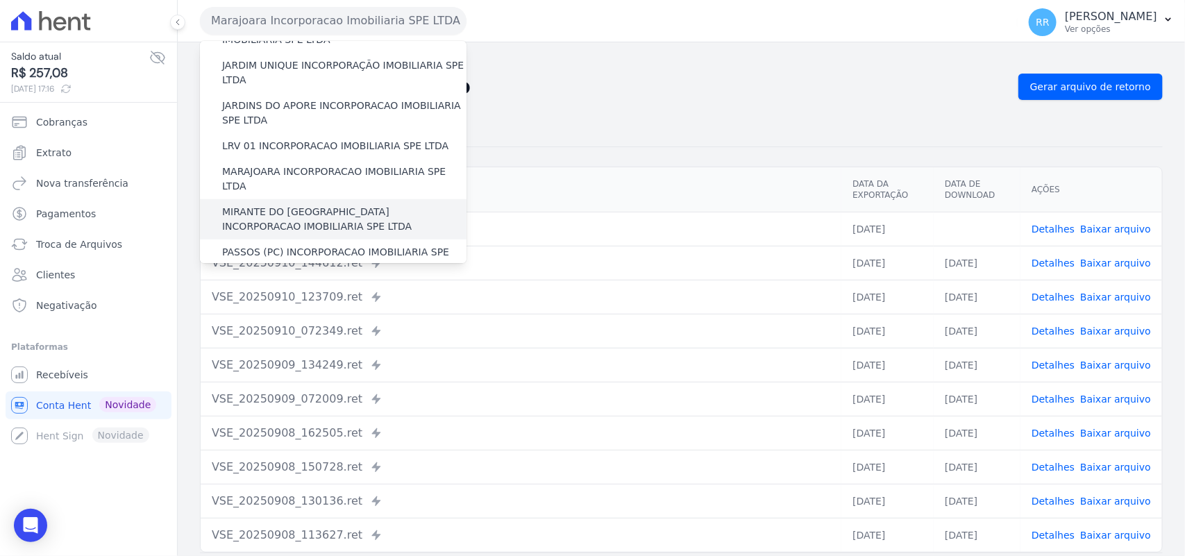
click at [258, 205] on label "MIRANTE DO [GEOGRAPHIC_DATA] INCORPORACAO IMOBILIARIA SPE LTDA" at bounding box center [344, 219] width 244 height 29
click at [0, 0] on input "MIRANTE DO [GEOGRAPHIC_DATA] INCORPORACAO IMOBILIARIA SPE LTDA" at bounding box center [0, 0] width 0 height 0
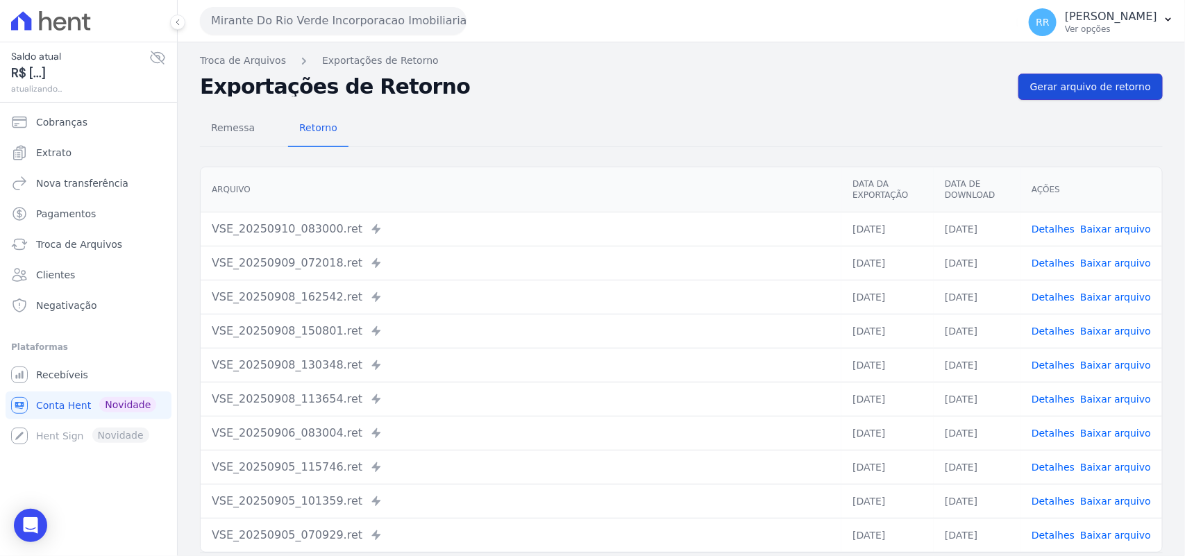
click at [1082, 87] on span "Gerar arquivo de retorno" at bounding box center [1090, 87] width 121 height 14
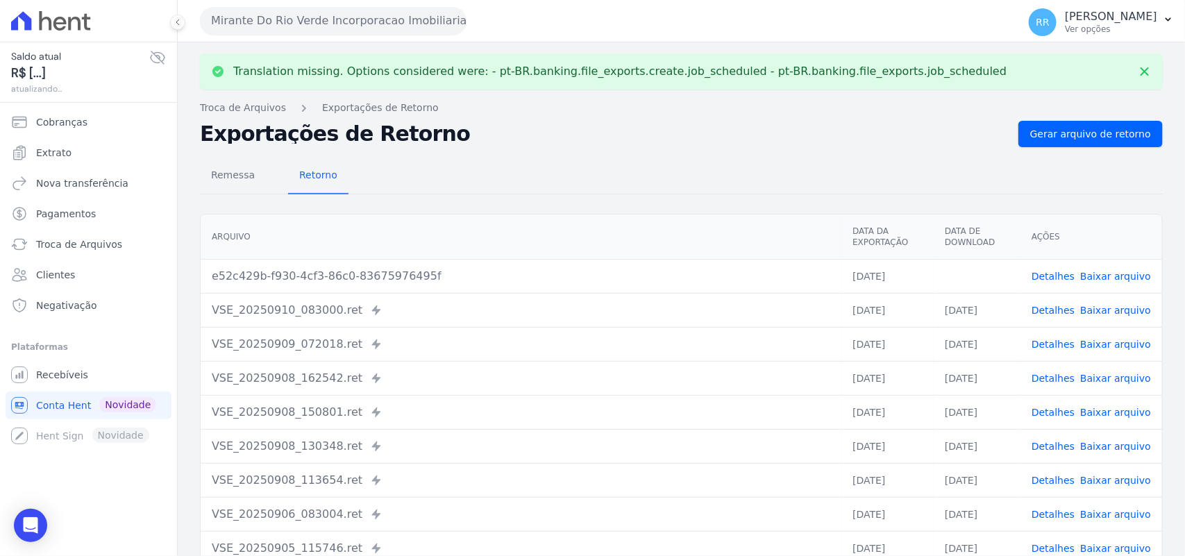
click at [1116, 278] on link "Baixar arquivo" at bounding box center [1115, 276] width 71 height 11
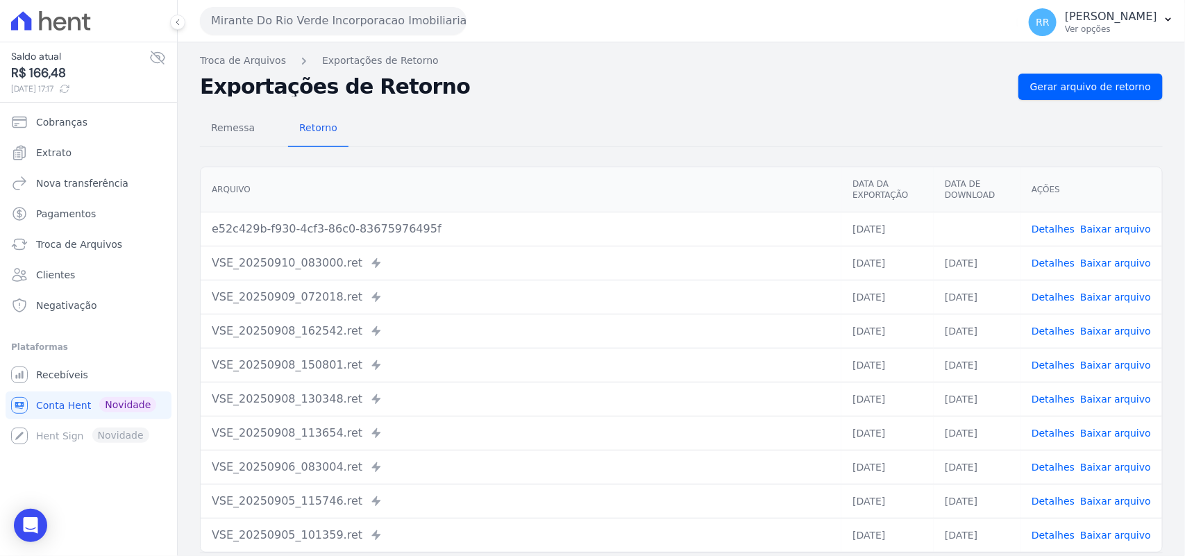
drag, startPoint x: 658, startPoint y: 139, endPoint x: 560, endPoint y: 157, distance: 99.5
click at [658, 139] on div "Remessa Retorno" at bounding box center [681, 129] width 963 height 36
click at [226, 11] on button "Mirante Do Rio Verde Incorporacao Imobiliaria SPE LTDA" at bounding box center [333, 21] width 267 height 28
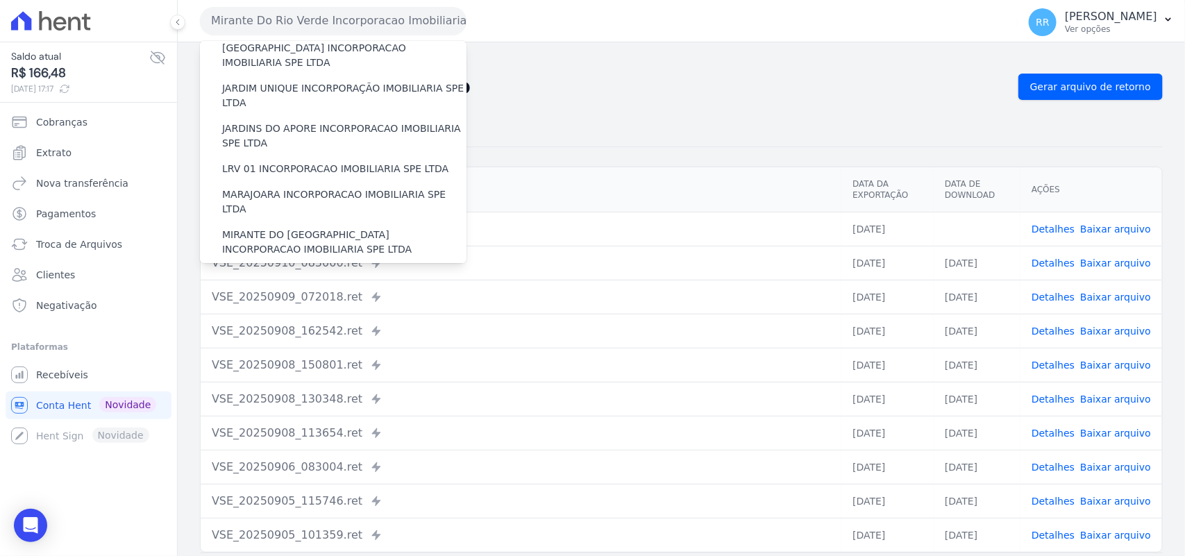
scroll to position [434, 0]
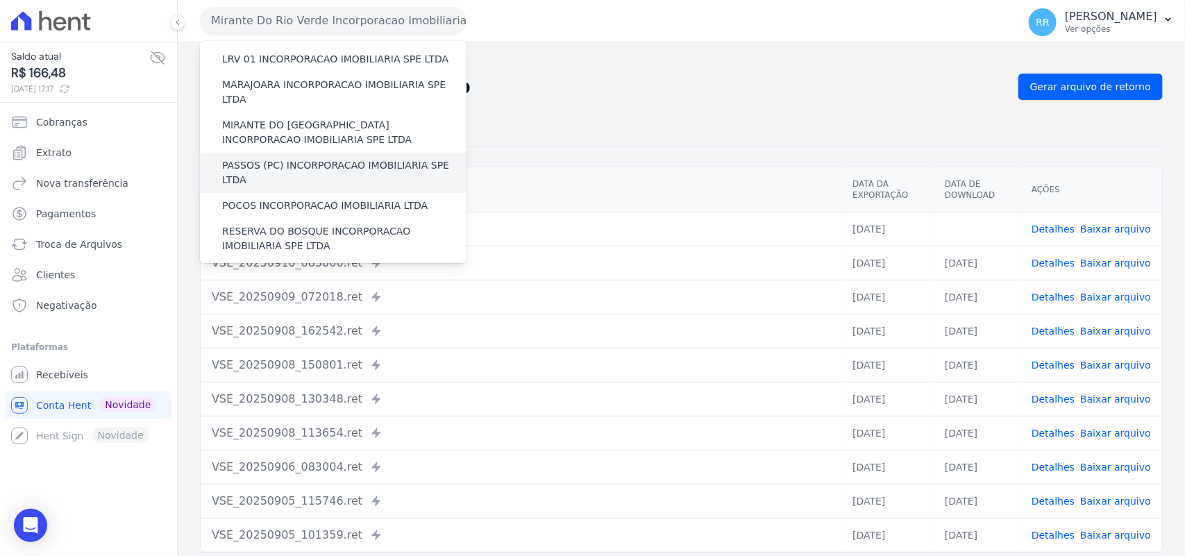
click at [248, 158] on label "PASSOS (PC) INCORPORACAO IMOBILIARIA SPE LTDA" at bounding box center [344, 172] width 244 height 29
click at [0, 0] on input "PASSOS (PC) INCORPORACAO IMOBILIARIA SPE LTDA" at bounding box center [0, 0] width 0 height 0
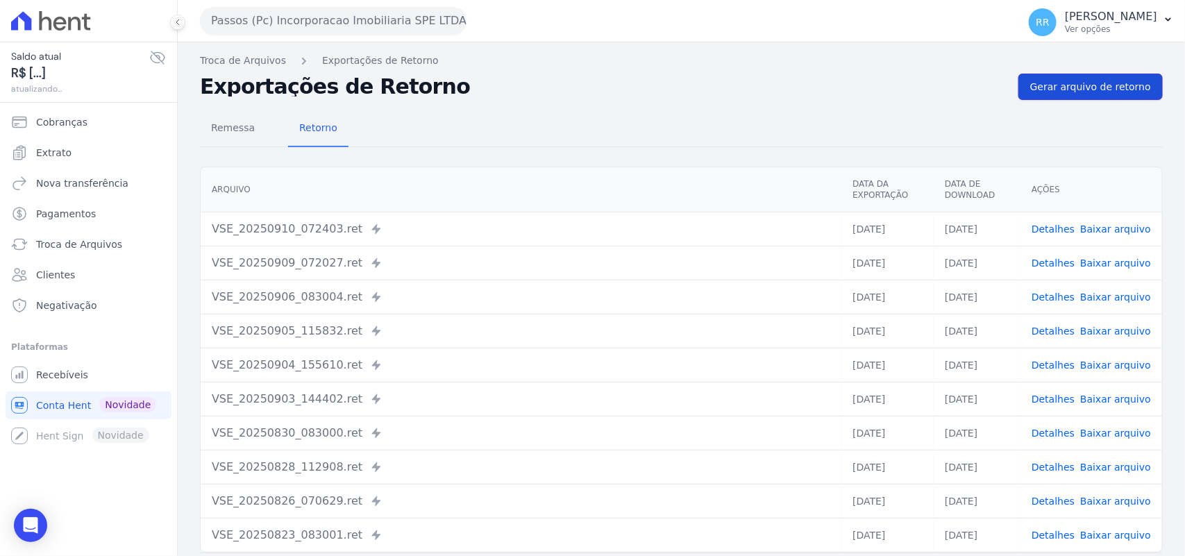
click at [1034, 74] on link "Gerar arquivo de retorno" at bounding box center [1090, 87] width 144 height 26
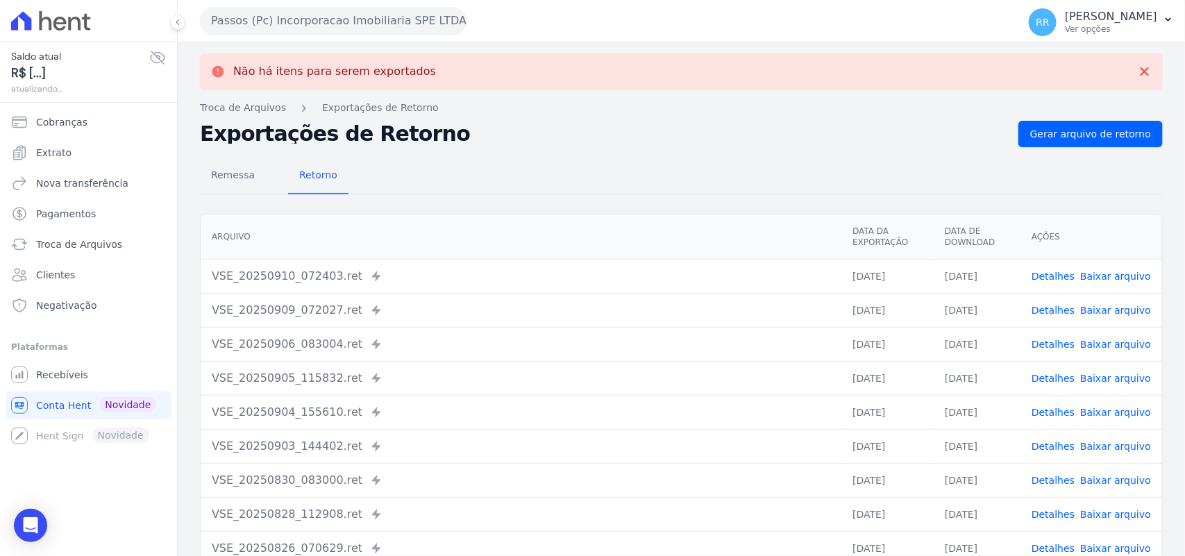
click at [298, 22] on button "Passos (Pc) Incorporacao Imobiliaria SPE LTDA" at bounding box center [333, 21] width 267 height 28
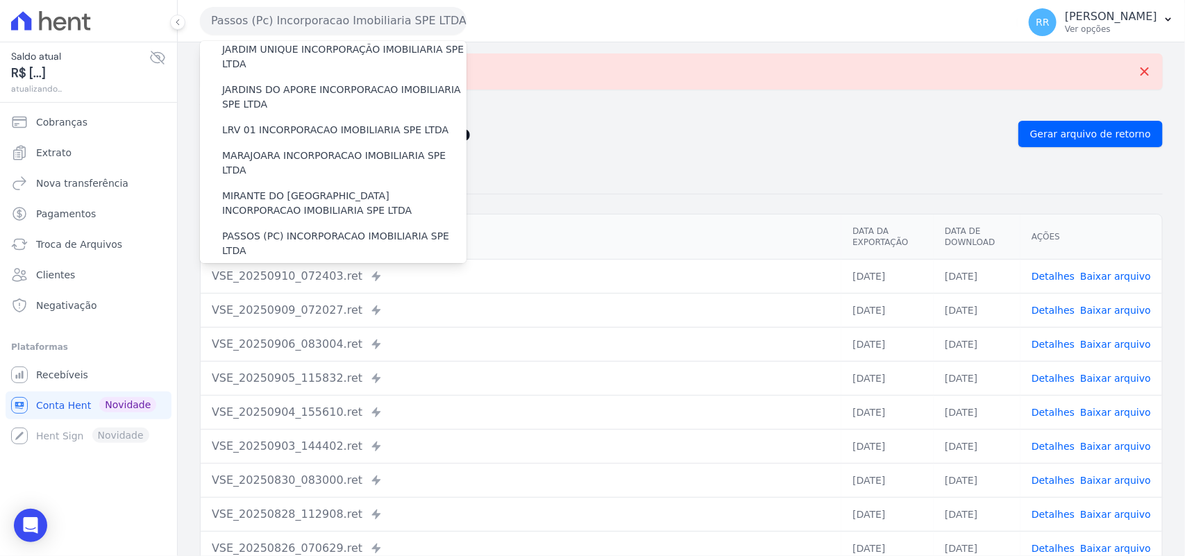
scroll to position [462, 0]
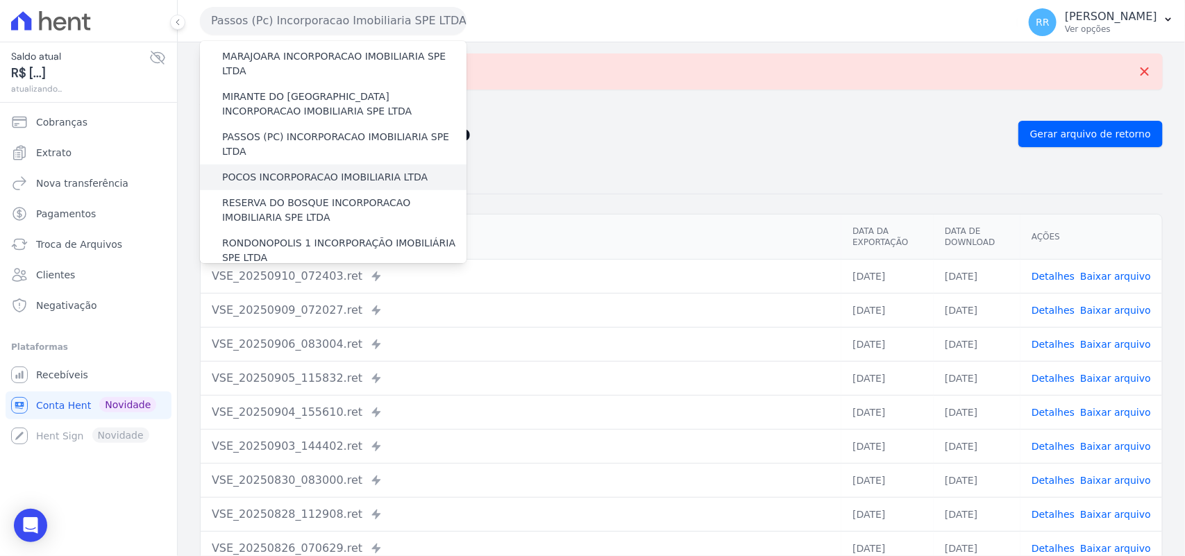
click at [266, 170] on label "POCOS INCORPORACAO IMOBILIARIA LTDA" at bounding box center [324, 177] width 205 height 15
click at [0, 0] on input "POCOS INCORPORACAO IMOBILIARIA LTDA" at bounding box center [0, 0] width 0 height 0
click at [266, 170] on label "POCOS INCORPORACAO IMOBILIARIA LTDA" at bounding box center [324, 177] width 205 height 15
click at [0, 0] on input "POCOS INCORPORACAO IMOBILIARIA LTDA" at bounding box center [0, 0] width 0 height 0
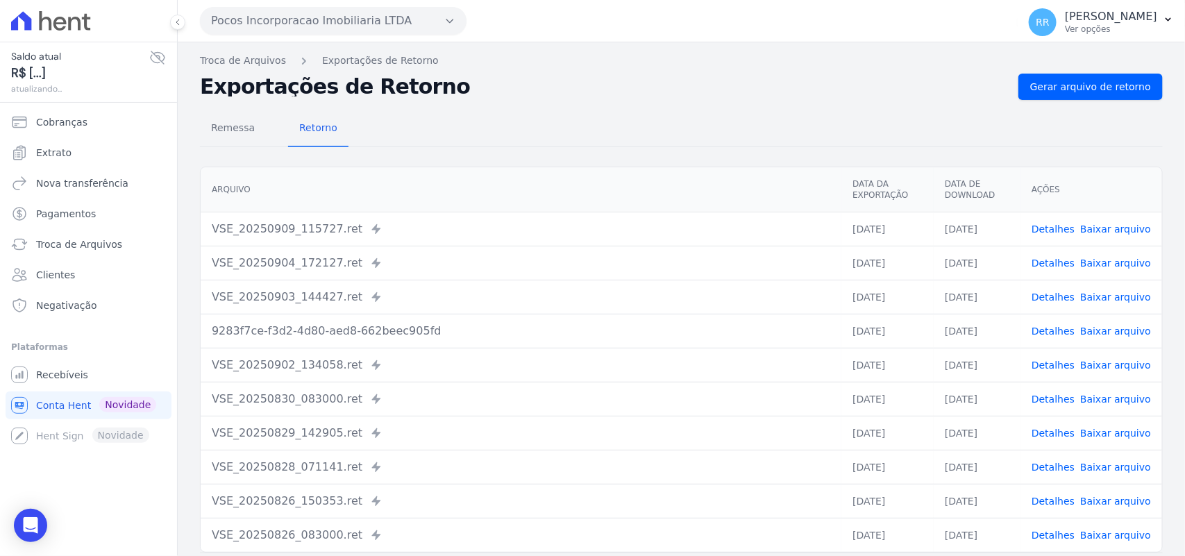
click at [275, 129] on nav "Remessa Retorno" at bounding box center [274, 129] width 149 height 36
click at [1150, 74] on div "Gerar arquivo de retorno" at bounding box center [1090, 87] width 144 height 26
click at [1122, 83] on span "Gerar arquivo de retorno" at bounding box center [1090, 87] width 121 height 14
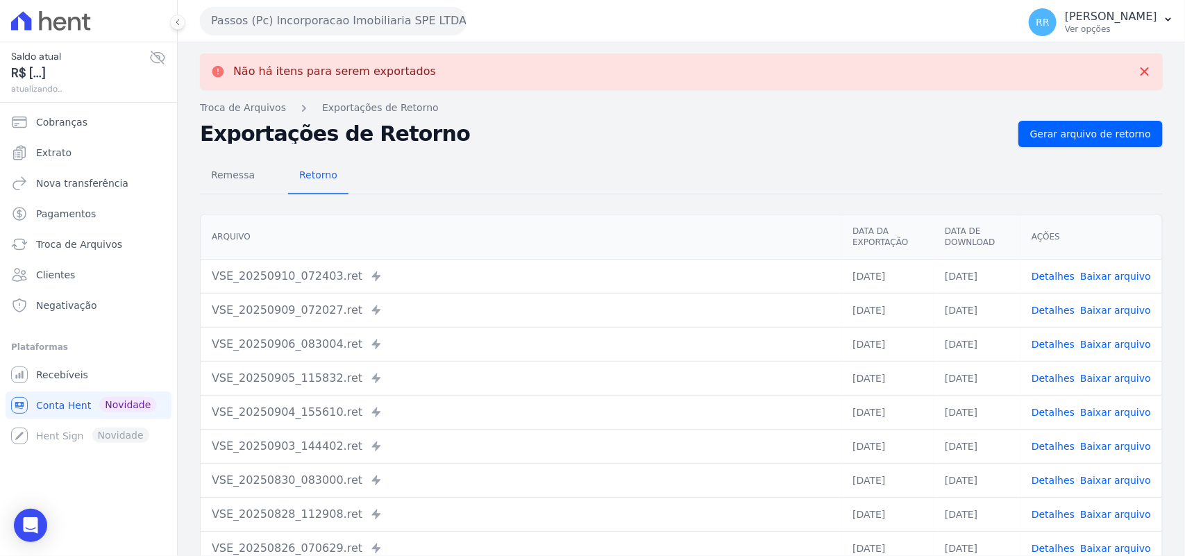
click at [359, 18] on button "Passos (Pc) Incorporacao Imobiliaria SPE LTDA" at bounding box center [333, 21] width 267 height 28
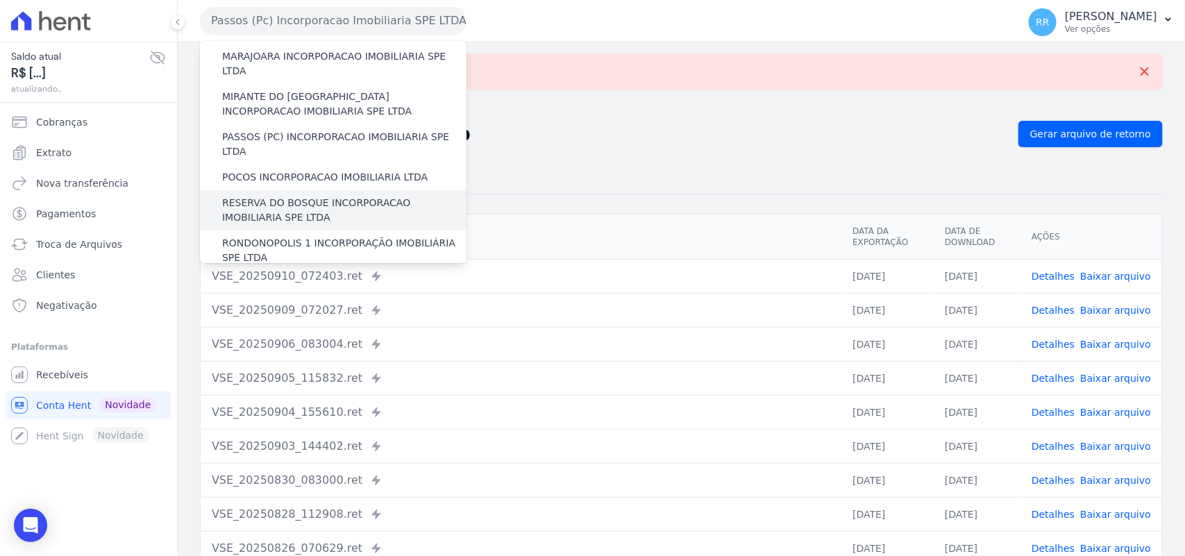
click at [321, 196] on label "RESERVA DO BOSQUE INCORPORACAO IMOBILIARIA SPE LTDA" at bounding box center [344, 210] width 244 height 29
click at [0, 0] on input "RESERVA DO BOSQUE INCORPORACAO IMOBILIARIA SPE LTDA" at bounding box center [0, 0] width 0 height 0
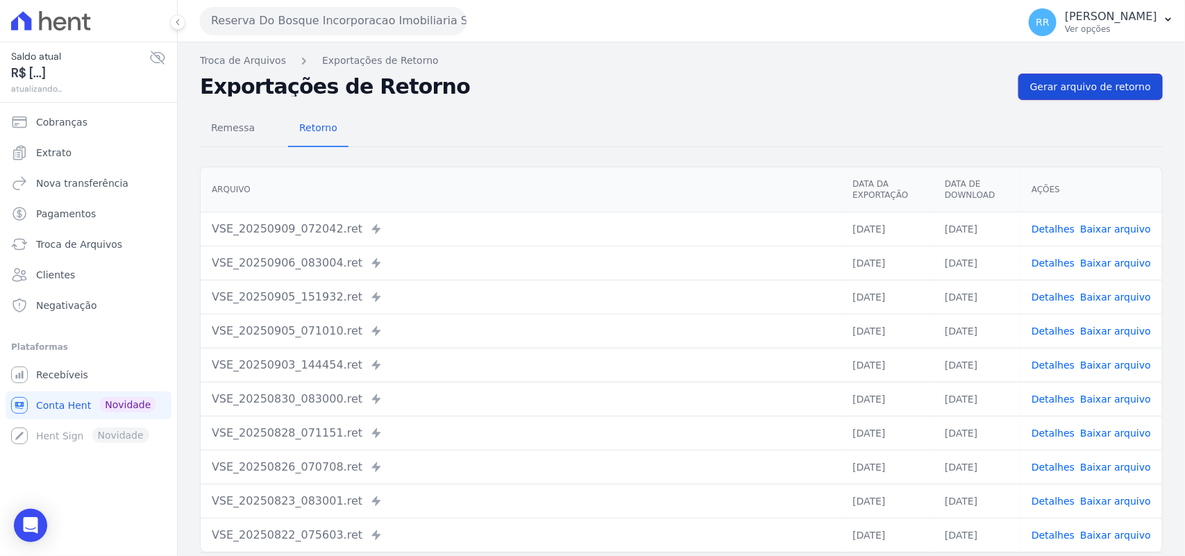
click at [1122, 77] on link "Gerar arquivo de retorno" at bounding box center [1090, 87] width 144 height 26
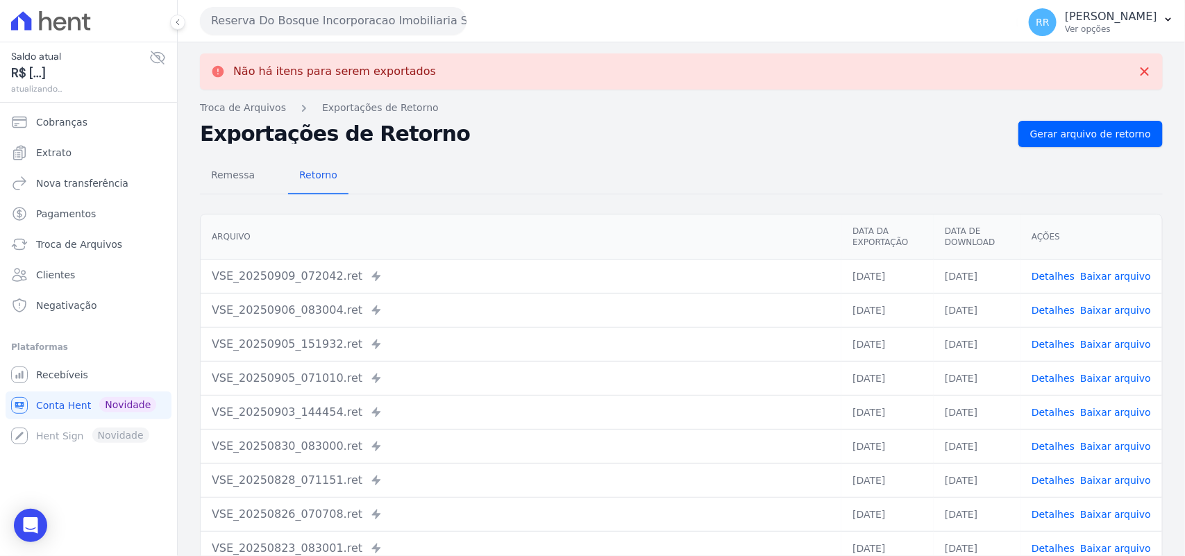
click at [233, 42] on div "Não há itens para serem exportados Troca de [GEOGRAPHIC_DATA] Exportações de Re…" at bounding box center [681, 351] width 1007 height 618
click at [251, 26] on button "Reserva Do Bosque Incorporacao Imobiliaria SPE LTDA" at bounding box center [333, 21] width 267 height 28
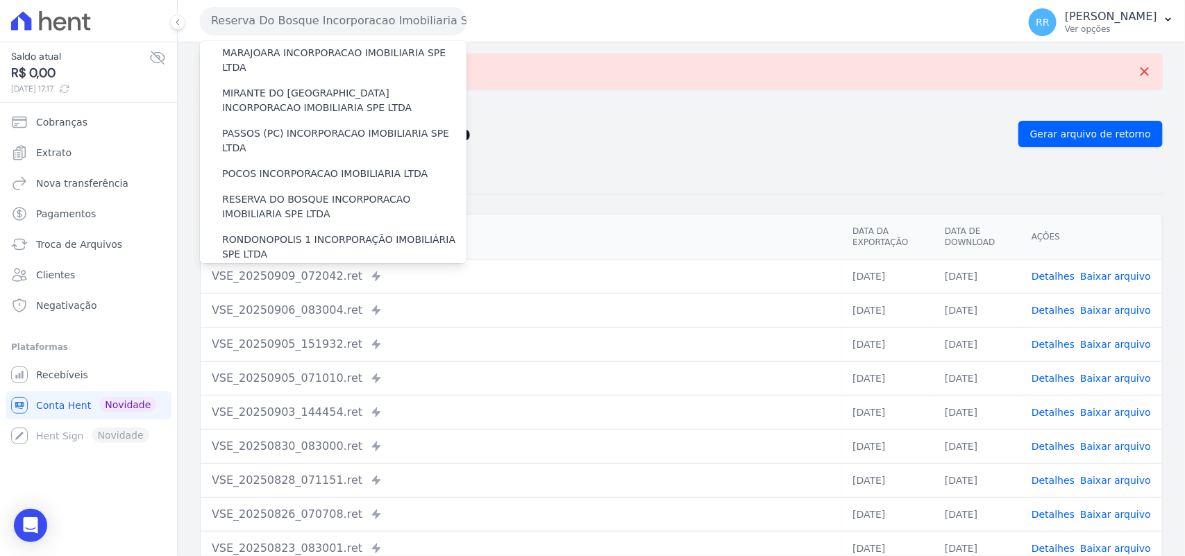
scroll to position [549, 0]
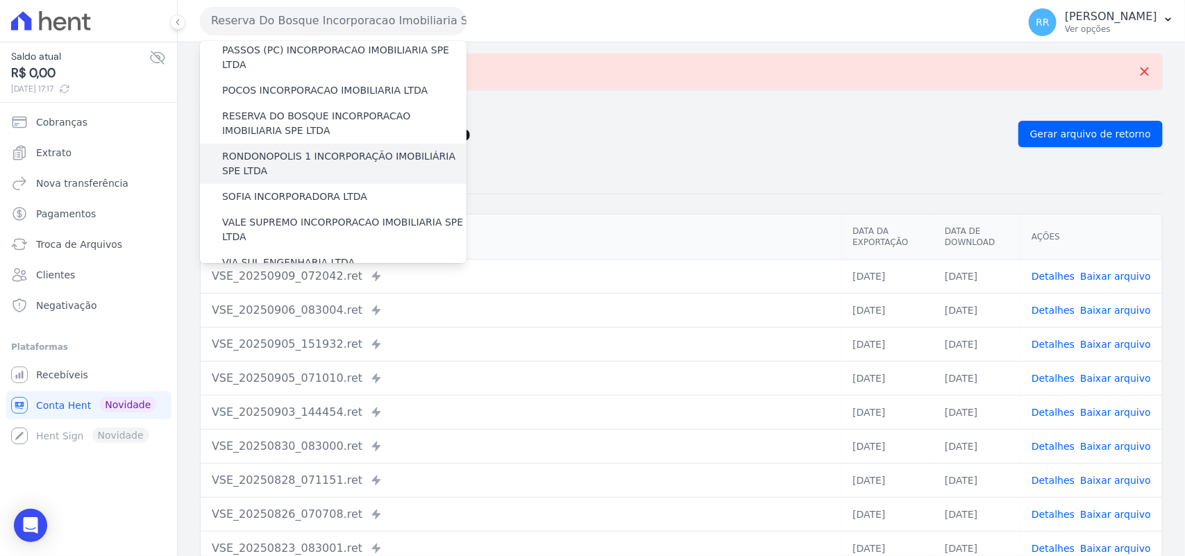
click at [294, 149] on label "RONDONOPOLIS 1 INCORPORAÇÃO IMOBILIÁRIA SPE LTDA" at bounding box center [344, 163] width 244 height 29
click at [0, 0] on input "RONDONOPOLIS 1 INCORPORAÇÃO IMOBILIÁRIA SPE LTDA" at bounding box center [0, 0] width 0 height 0
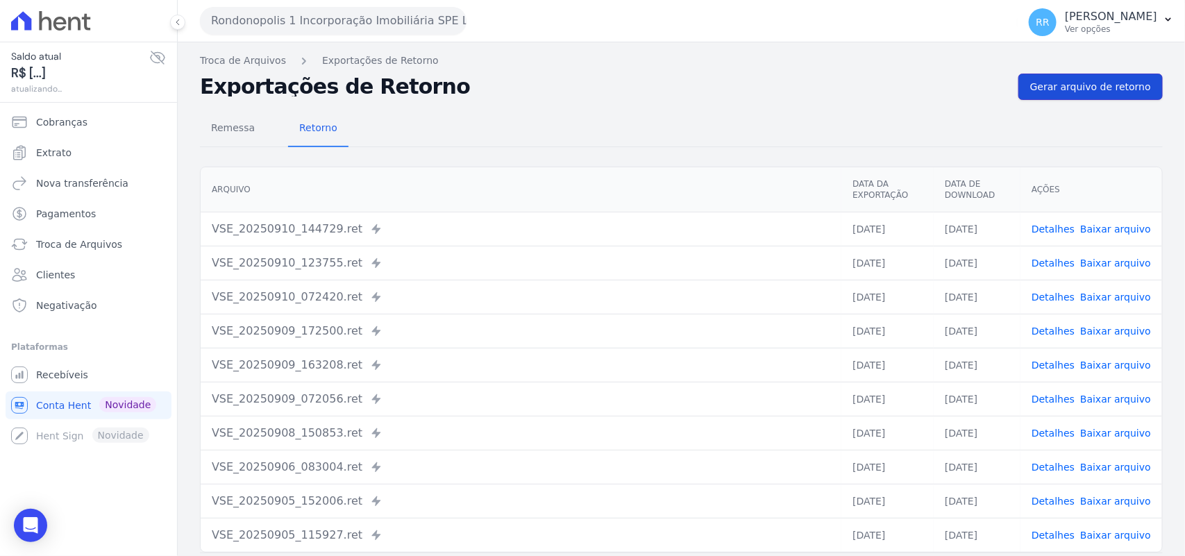
click at [1090, 85] on span "Gerar arquivo de retorno" at bounding box center [1090, 87] width 121 height 14
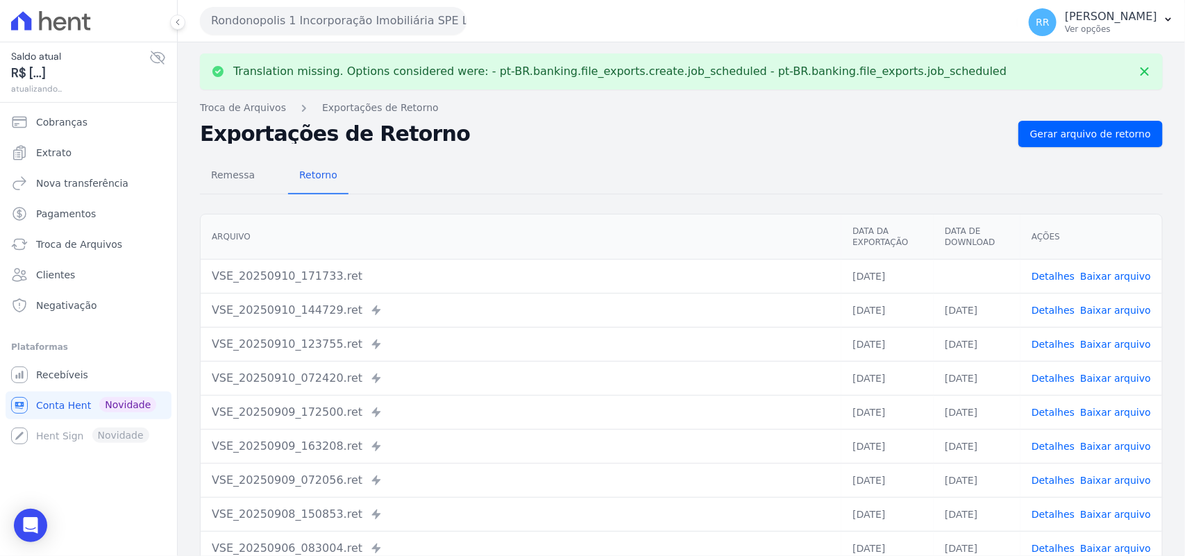
click at [312, 22] on button "Rondonopolis 1 Incorporação Imobiliária SPE LTDA" at bounding box center [333, 21] width 267 height 28
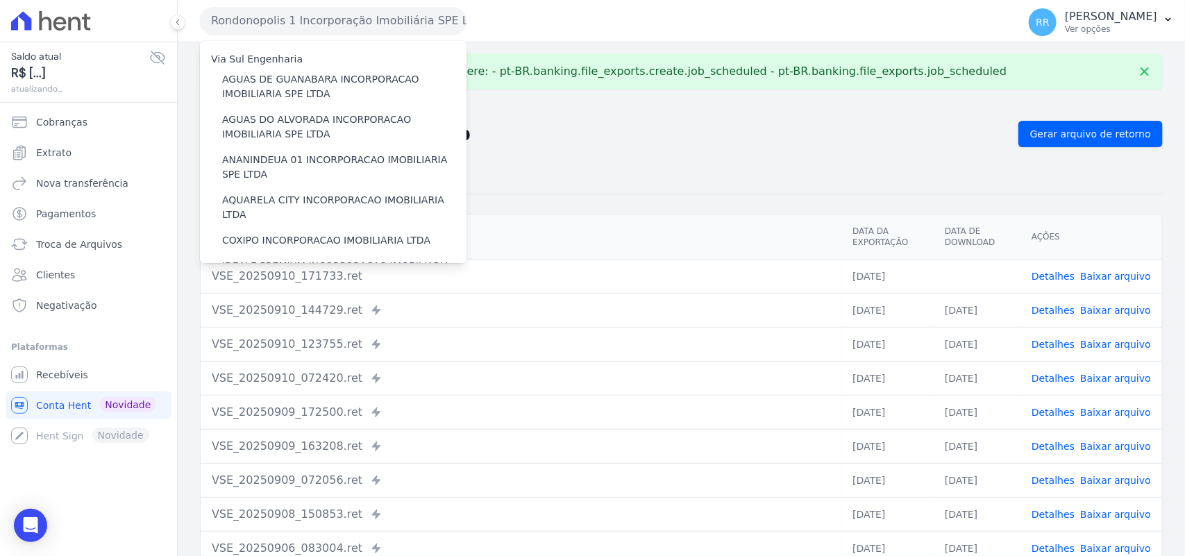
click at [746, 143] on h2 "Exportações de Retorno" at bounding box center [603, 133] width 807 height 19
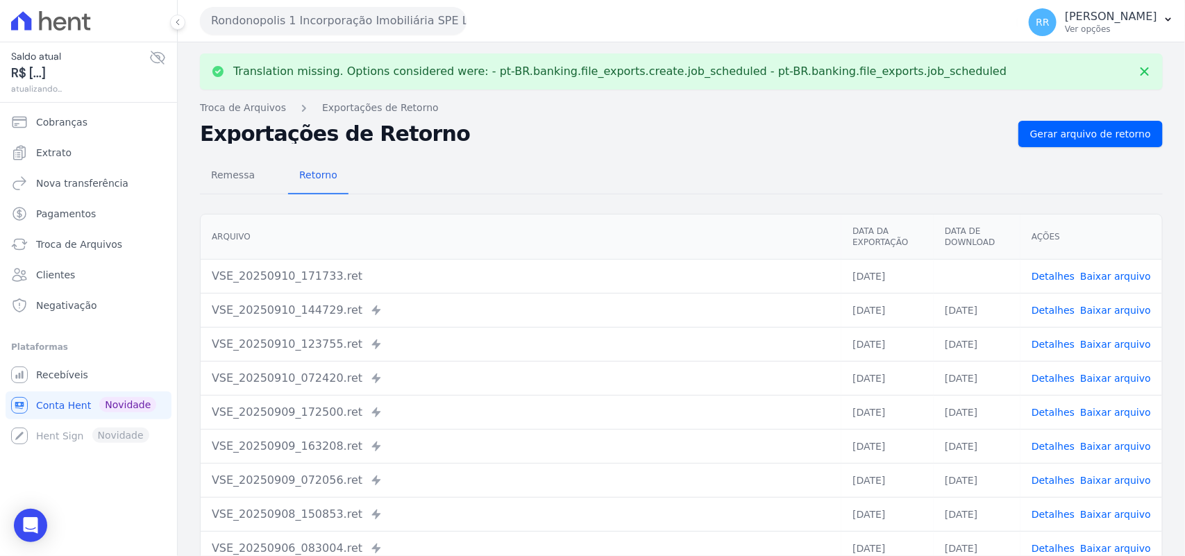
click at [1129, 278] on link "Baixar arquivo" at bounding box center [1115, 276] width 71 height 11
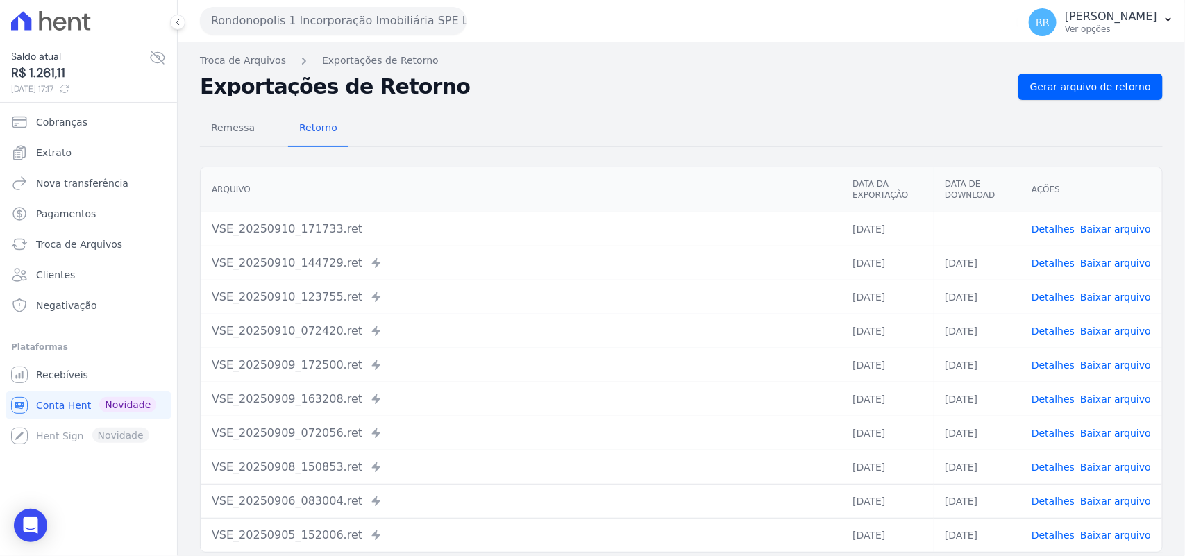
click at [630, 144] on div "Remessa Retorno" at bounding box center [681, 129] width 963 height 36
click at [325, 22] on button "Rondonopolis 1 Incorporação Imobiliária SPE LTDA" at bounding box center [333, 21] width 267 height 28
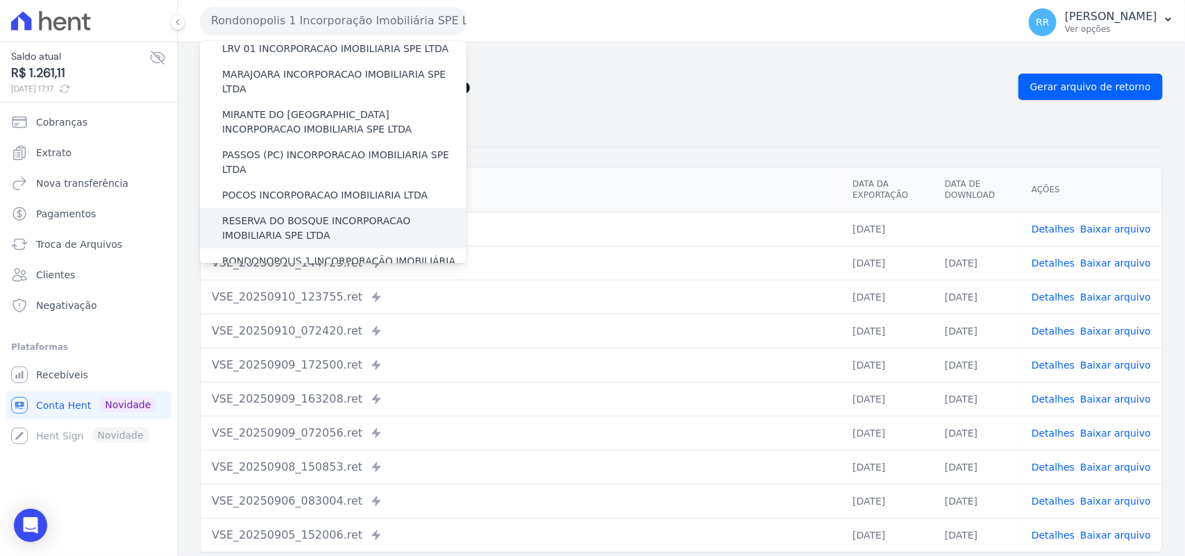
scroll to position [462, 0]
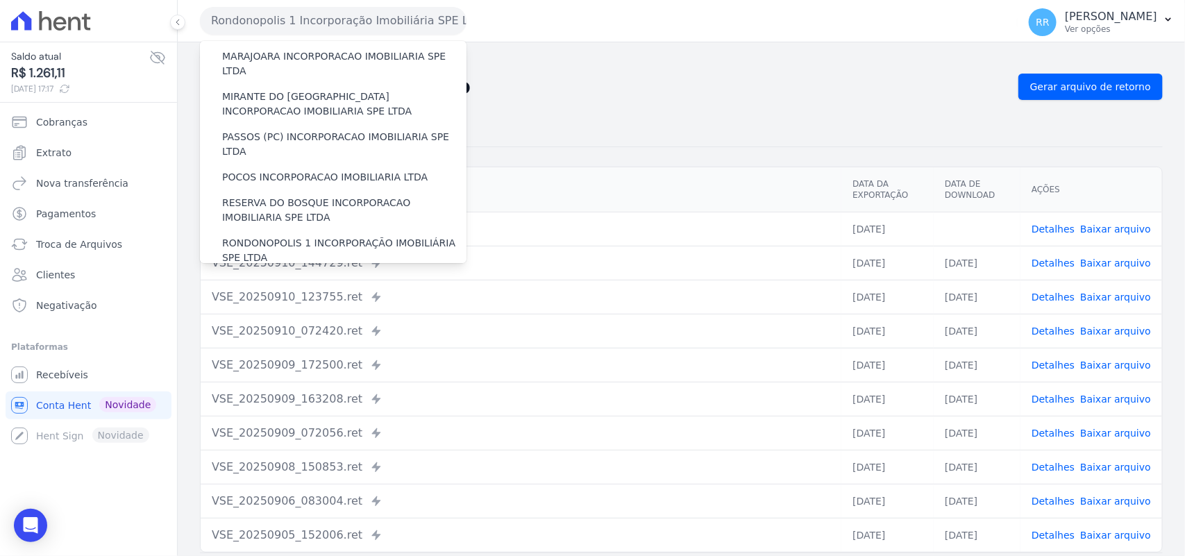
click at [269, 276] on label "SOFIA INCORPORADORA LTDA" at bounding box center [294, 283] width 145 height 15
click at [0, 0] on input "SOFIA INCORPORADORA LTDA" at bounding box center [0, 0] width 0 height 0
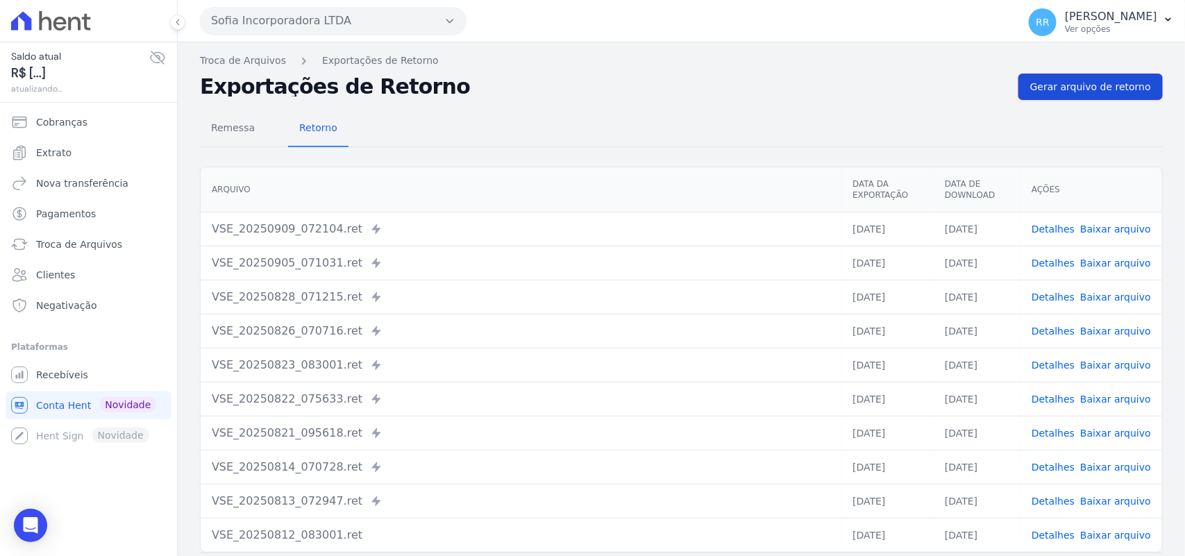
click at [1039, 85] on span "Gerar arquivo de retorno" at bounding box center [1090, 87] width 121 height 14
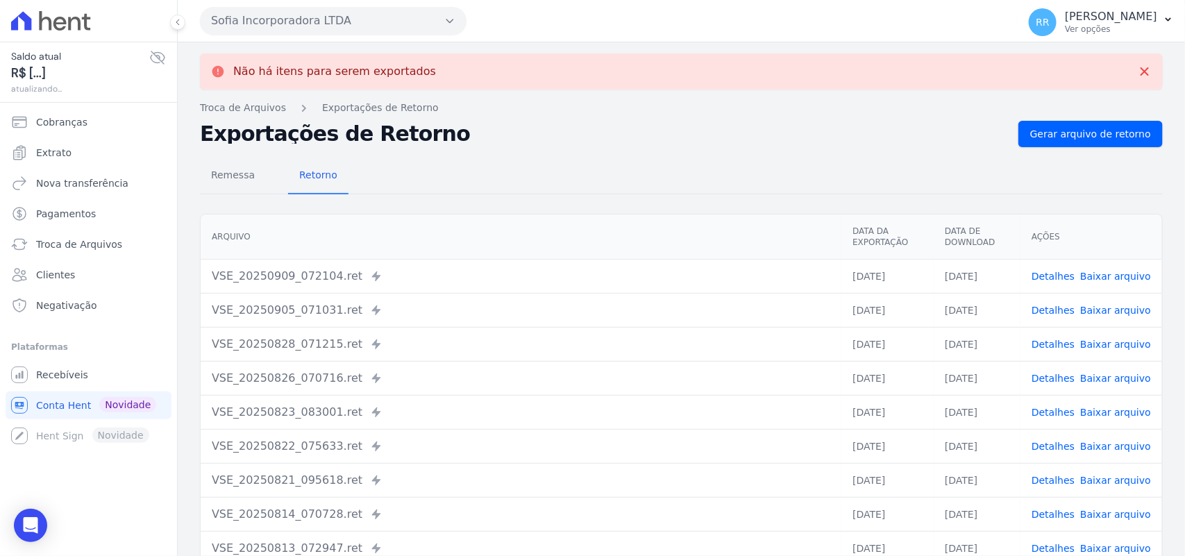
click at [314, 28] on button "Sofia Incorporadora LTDA" at bounding box center [333, 21] width 267 height 28
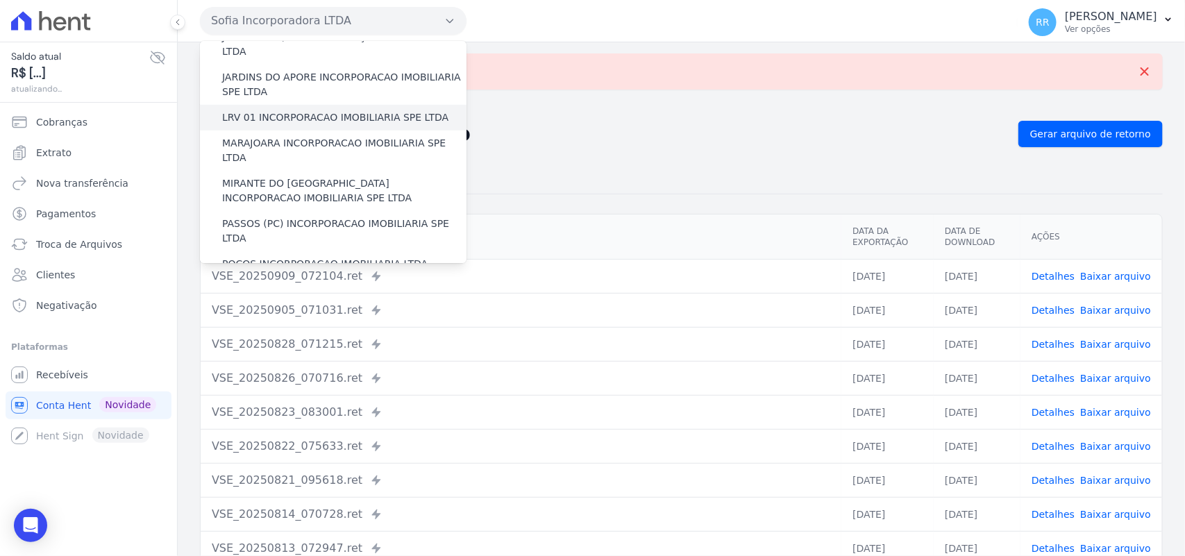
scroll to position [578, 0]
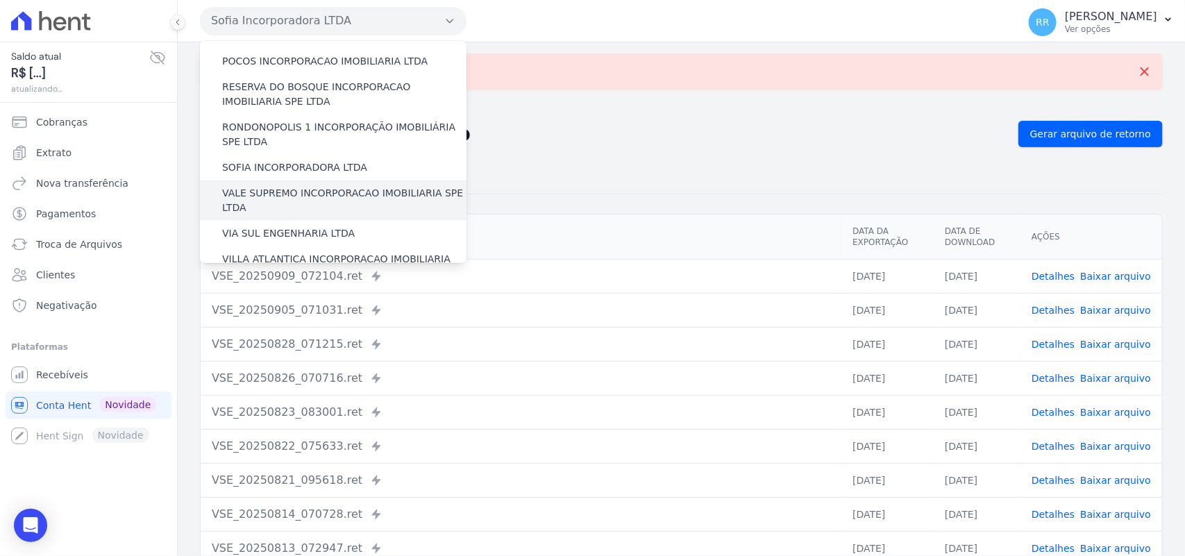
click at [259, 186] on label "VALE SUPREMO INCORPORACAO IMOBILIARIA SPE LTDA" at bounding box center [344, 200] width 244 height 29
click at [0, 0] on input "VALE SUPREMO INCORPORACAO IMOBILIARIA SPE LTDA" at bounding box center [0, 0] width 0 height 0
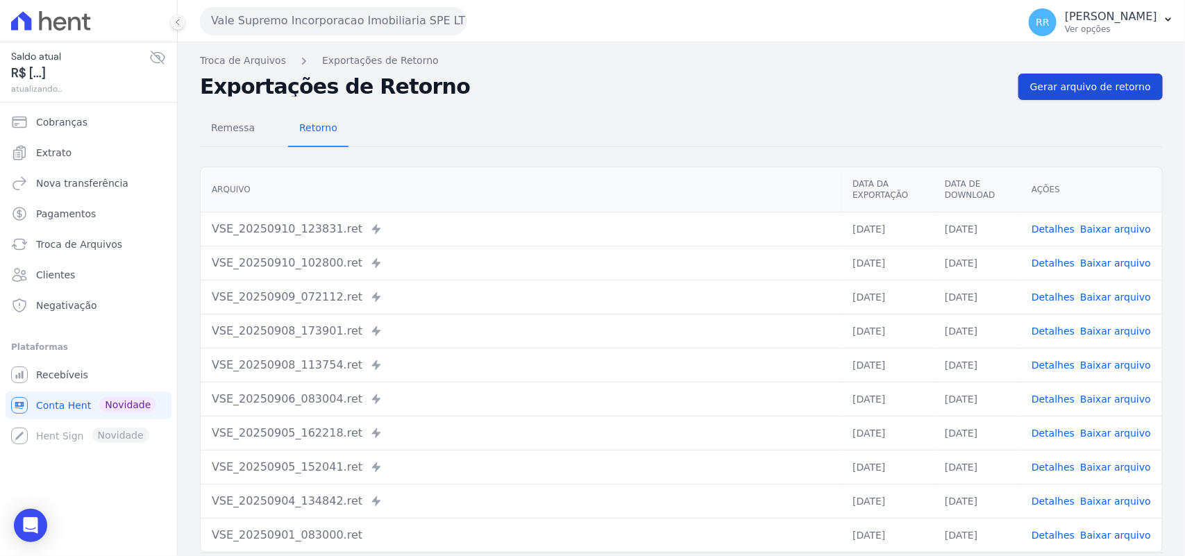
click at [1083, 99] on link "Gerar arquivo de retorno" at bounding box center [1090, 87] width 144 height 26
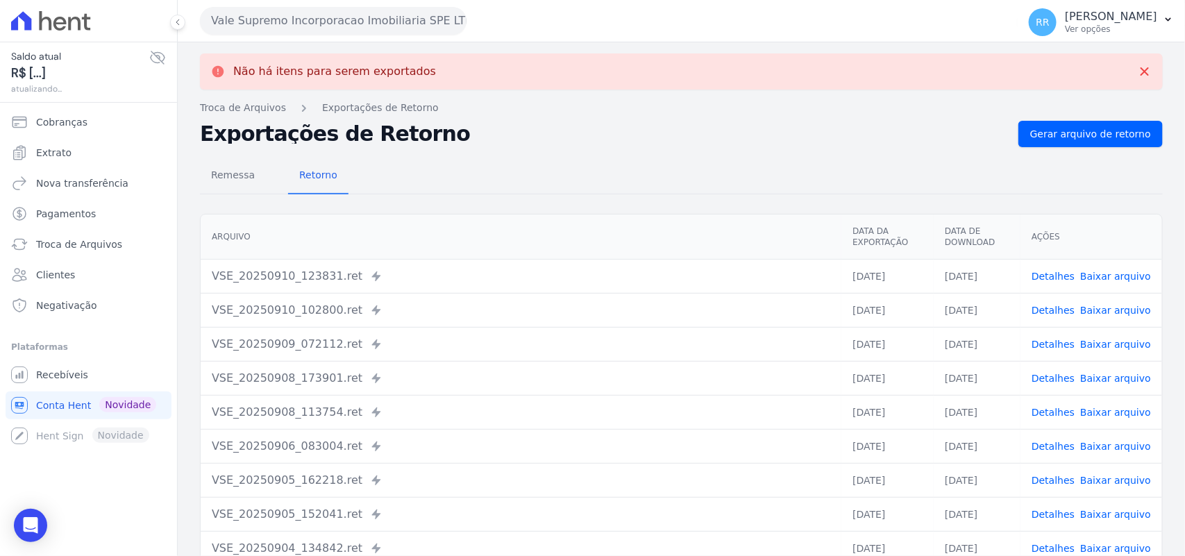
click at [324, 19] on button "Vale Supremo Incorporacao Imobiliaria SPE LTDA" at bounding box center [333, 21] width 267 height 28
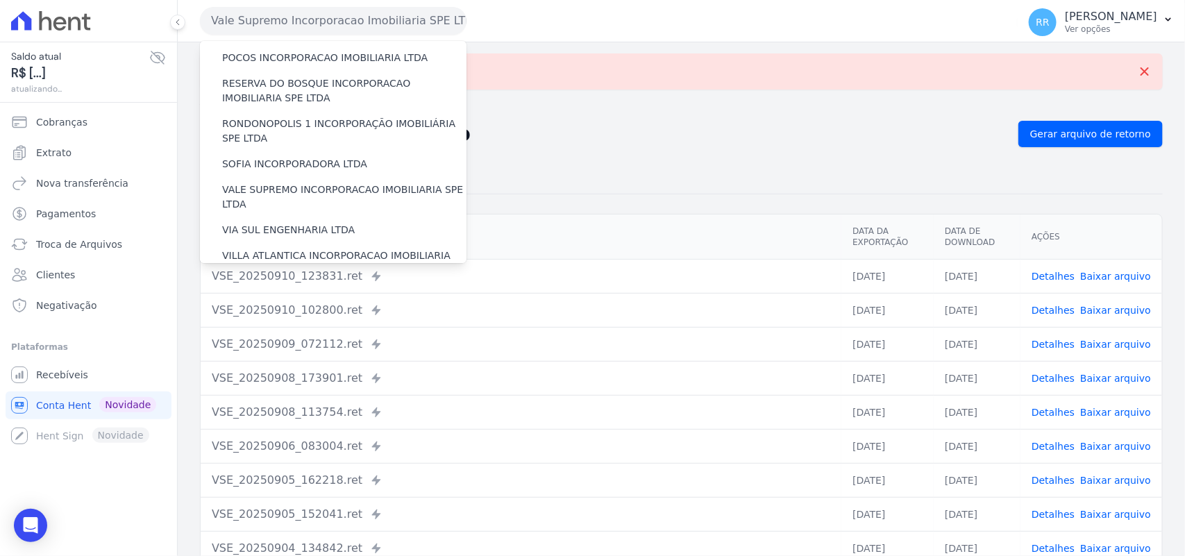
scroll to position [634, 0]
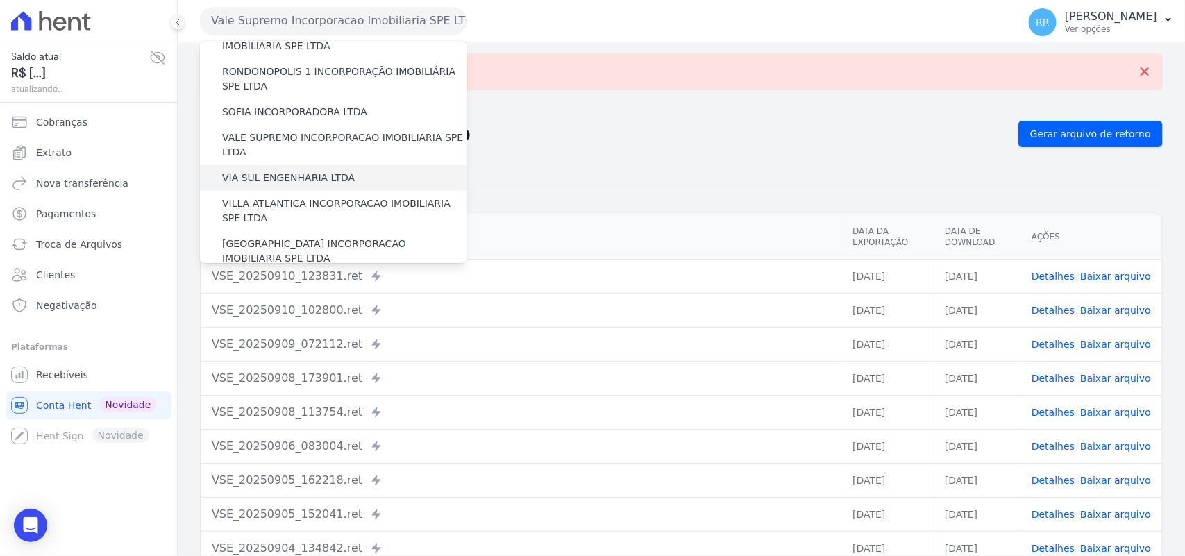
click at [271, 171] on label "VIA SUL ENGENHARIA LTDA" at bounding box center [288, 178] width 133 height 15
click at [0, 0] on input "VIA SUL ENGENHARIA LTDA" at bounding box center [0, 0] width 0 height 0
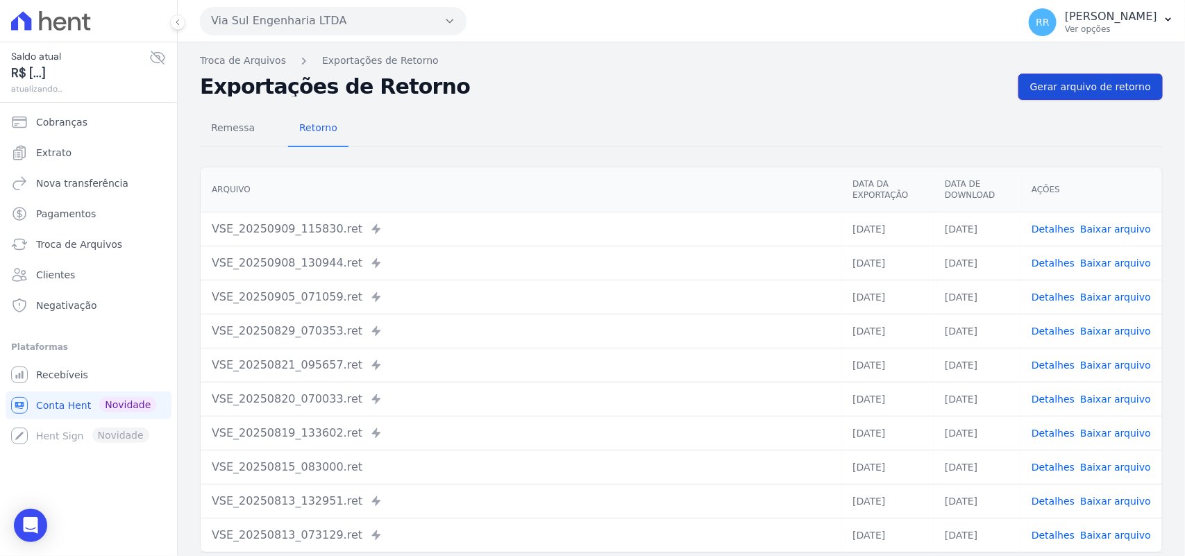
click at [1088, 88] on span "Gerar arquivo de retorno" at bounding box center [1090, 87] width 121 height 14
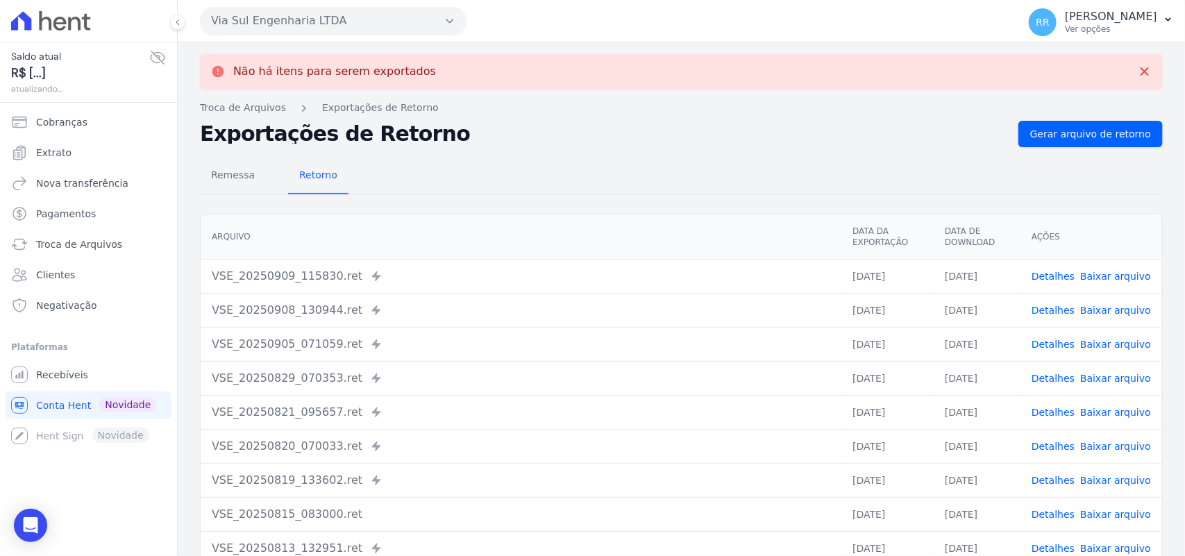
click at [278, 18] on button "Via Sul Engenharia LTDA" at bounding box center [333, 21] width 267 height 28
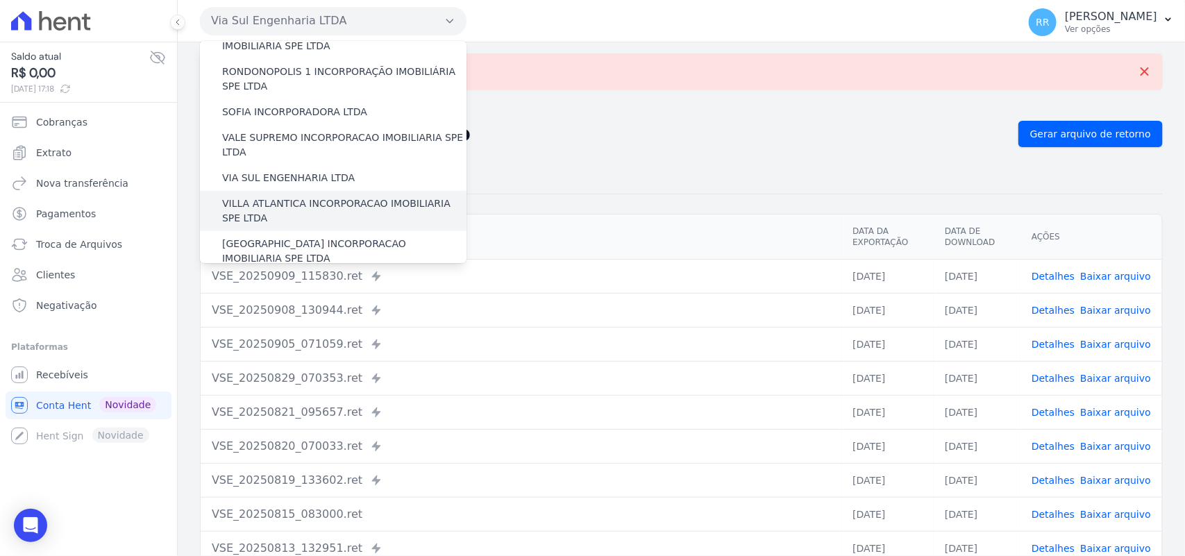
click at [286, 196] on label "VILLA ATLANTICA INCORPORACAO IMOBILIARIA SPE LTDA" at bounding box center [344, 210] width 244 height 29
click at [0, 0] on input "VILLA ATLANTICA INCORPORACAO IMOBILIARIA SPE LTDA" at bounding box center [0, 0] width 0 height 0
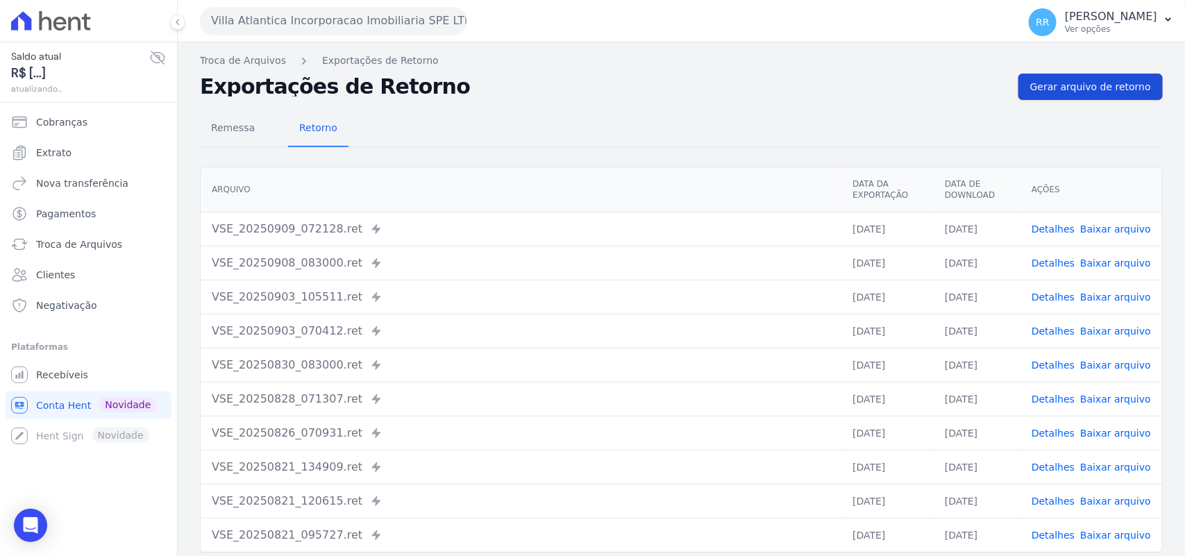
click at [1068, 74] on link "Gerar arquivo de retorno" at bounding box center [1090, 87] width 144 height 26
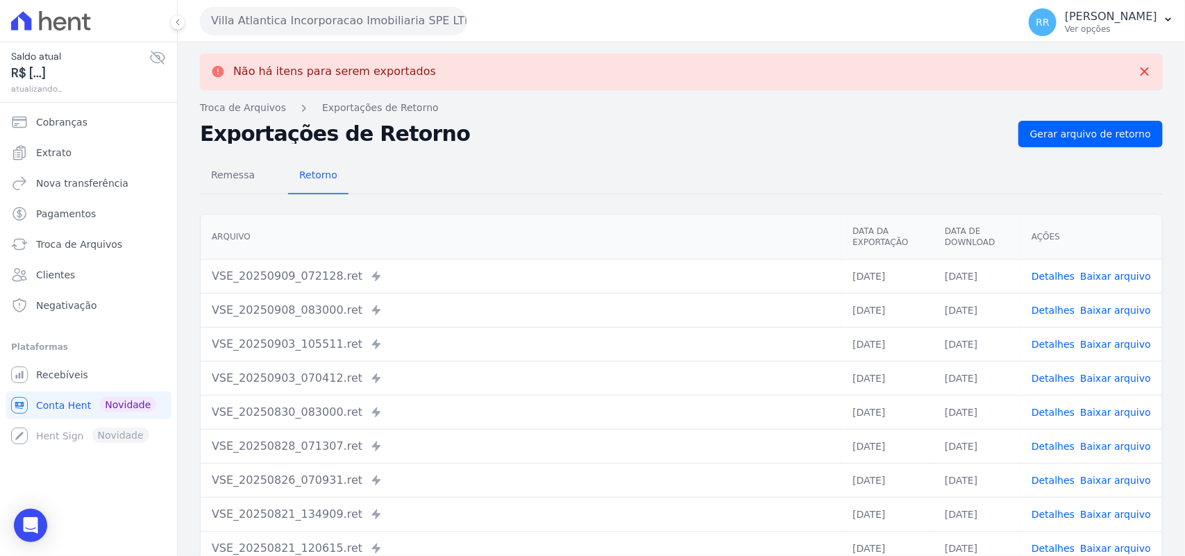
click at [389, 16] on button "Villa Atlantica Incorporacao Imobiliaria SPE LTDA" at bounding box center [333, 21] width 267 height 28
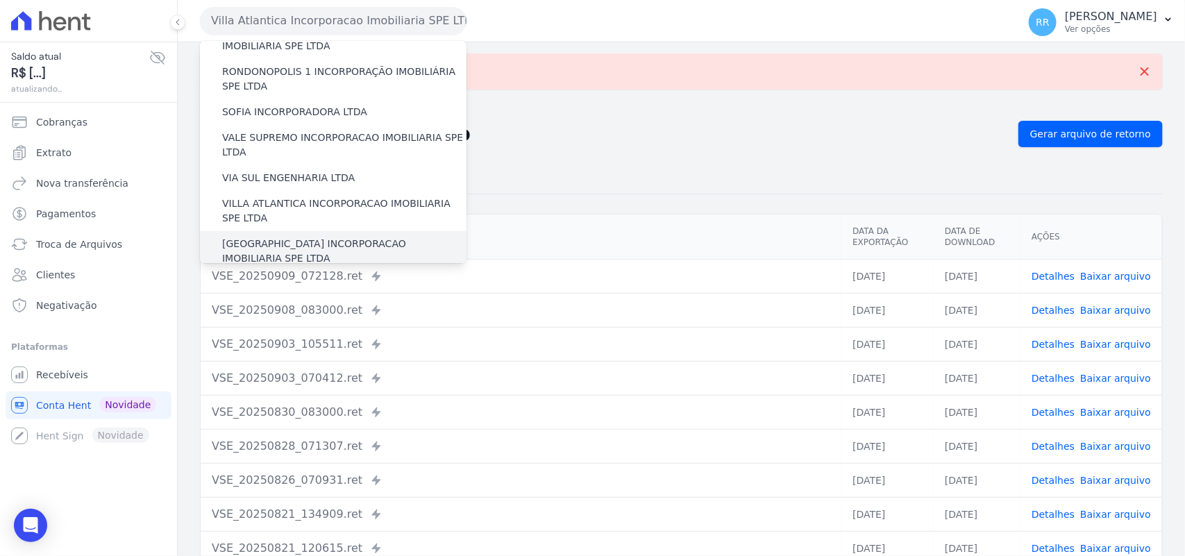
click at [278, 231] on div "[GEOGRAPHIC_DATA] INCORPORACAO IMOBILIARIA SPE LTDA" at bounding box center [333, 251] width 267 height 40
click at [276, 237] on label "[GEOGRAPHIC_DATA] INCORPORACAO IMOBILIARIA SPE LTDA" at bounding box center [344, 251] width 244 height 29
click at [0, 0] on input "[GEOGRAPHIC_DATA] INCORPORACAO IMOBILIARIA SPE LTDA" at bounding box center [0, 0] width 0 height 0
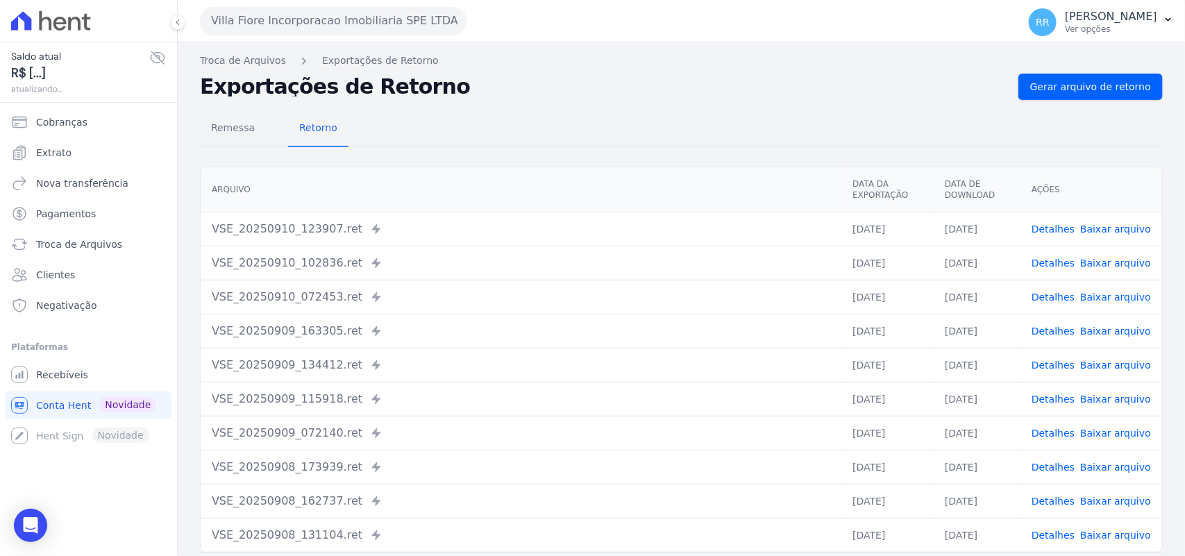
click at [1086, 102] on div "Remessa Retorno [GEOGRAPHIC_DATA] Data da Exportação Data de Download Ações VSE…" at bounding box center [681, 351] width 963 height 502
click at [1088, 88] on span "Gerar arquivo de retorno" at bounding box center [1090, 87] width 121 height 14
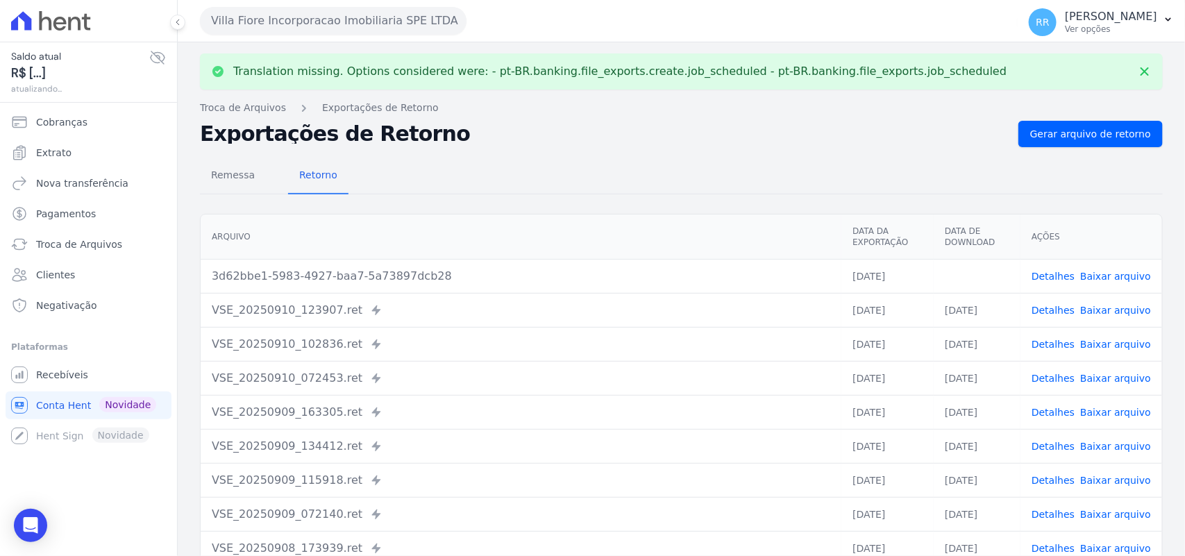
click at [1097, 278] on link "Baixar arquivo" at bounding box center [1115, 276] width 71 height 11
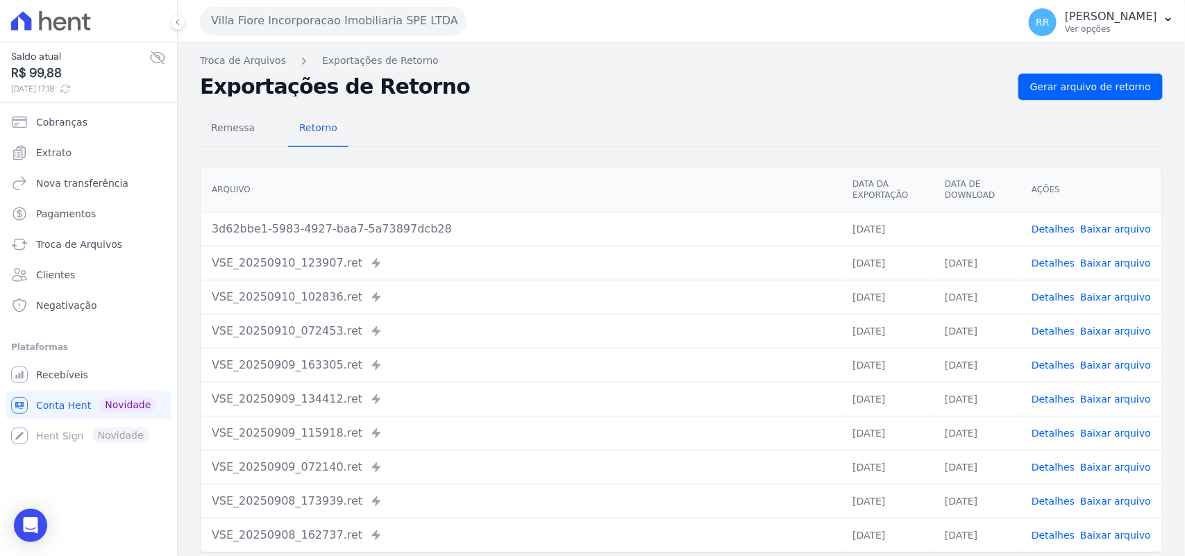
drag, startPoint x: 649, startPoint y: 123, endPoint x: 594, endPoint y: 115, distance: 56.2
click at [649, 123] on div "Remessa Retorno" at bounding box center [681, 129] width 963 height 36
click at [354, 29] on button "Villa Fiore Incorporacao Imobiliaria SPE LTDA" at bounding box center [333, 21] width 267 height 28
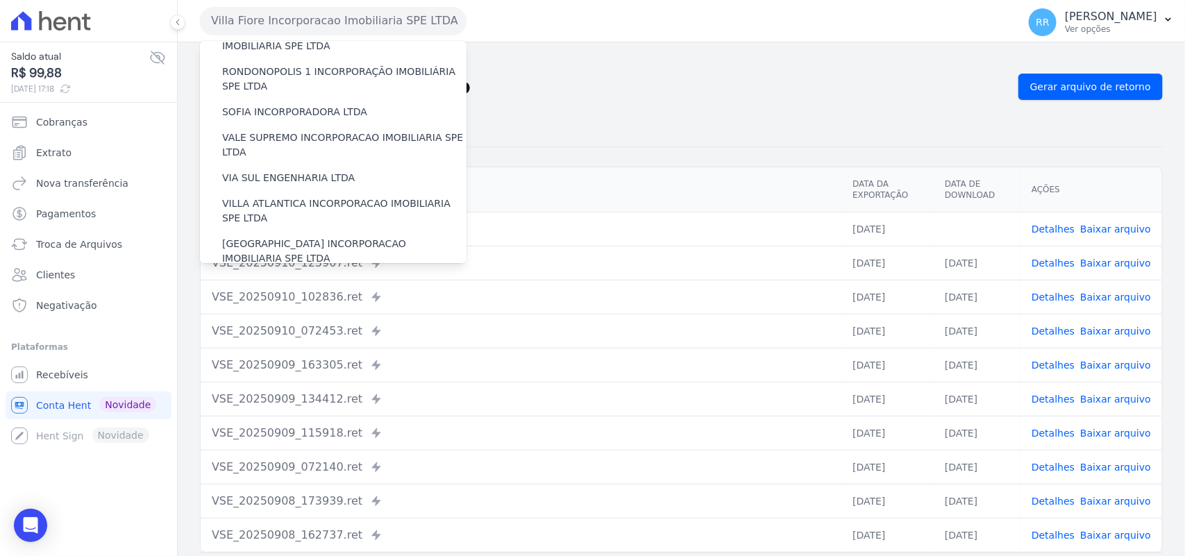
click at [269, 277] on label "VILLA TROPICAL INCORPORAÇÃO IMOBILIÁRIA SPE LTDA" at bounding box center [344, 291] width 244 height 29
click at [0, 0] on input "VILLA TROPICAL INCORPORAÇÃO IMOBILIÁRIA SPE LTDA" at bounding box center [0, 0] width 0 height 0
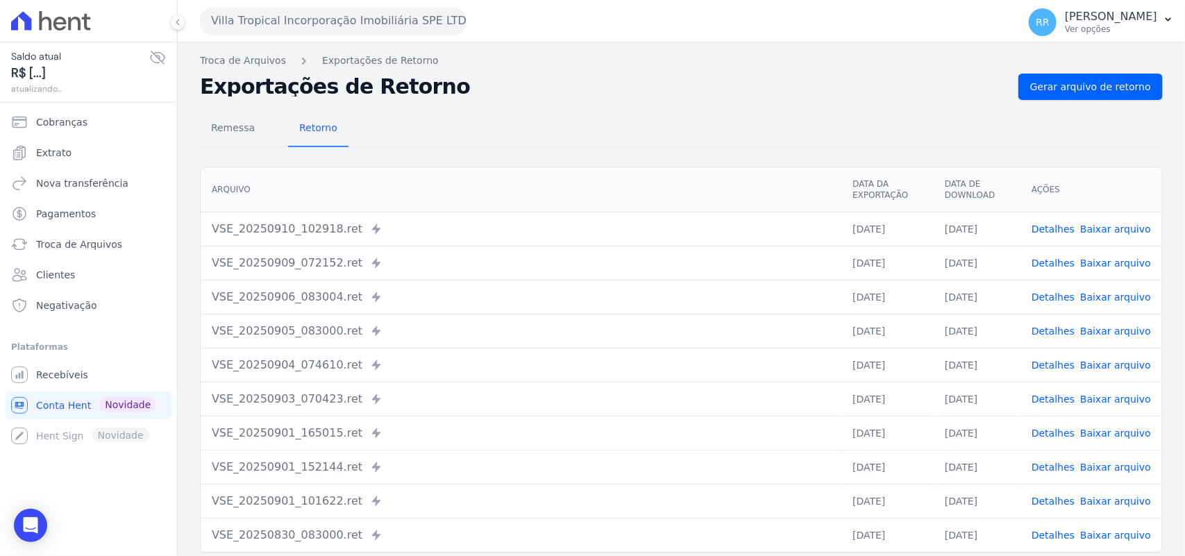
drag, startPoint x: 1078, startPoint y: 70, endPoint x: 1074, endPoint y: 76, distance: 7.5
click at [1078, 67] on div "Troca de Arquivos Exportações de Retorno Exportações de Retorno Gerar arquivo d…" at bounding box center [681, 327] width 1007 height 571
click at [1074, 81] on span "Gerar arquivo de retorno" at bounding box center [1090, 87] width 121 height 14
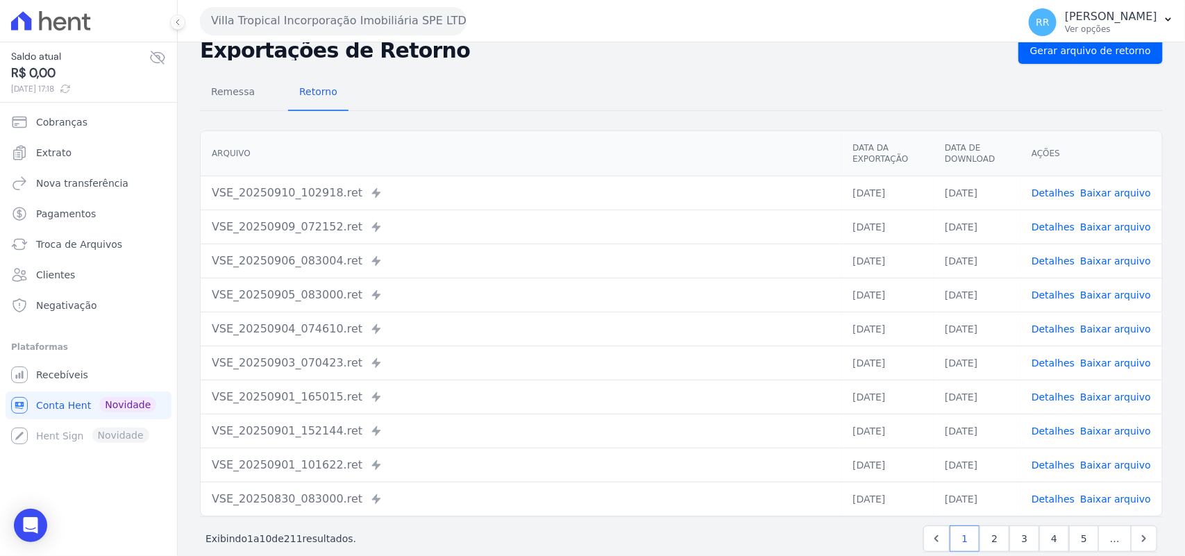
scroll to position [59, 0]
